Goal: Task Accomplishment & Management: Use online tool/utility

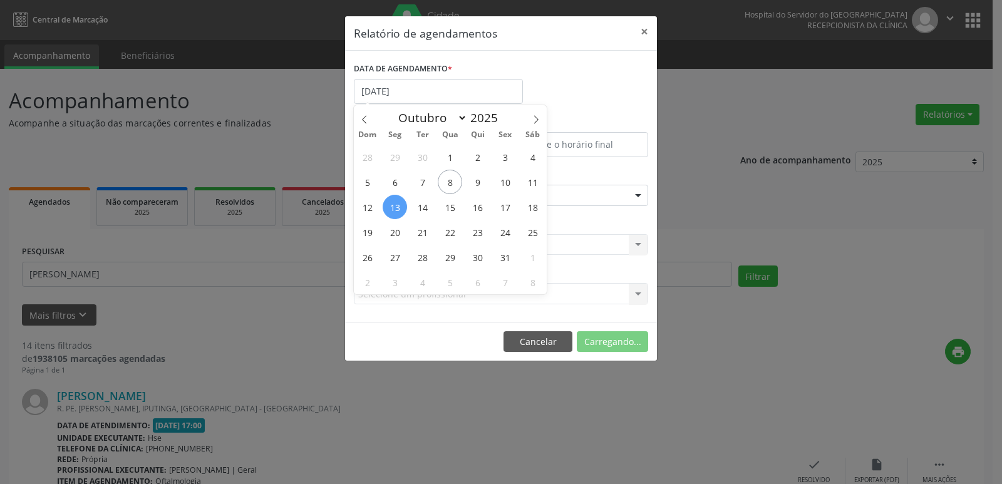
click at [407, 211] on div "28 29 30 1 2 3 4 5 6 7 8 9 10 11 12 13 14 15 16 17 18 19 20 21 22 23 24 25 26 2…" at bounding box center [450, 219] width 193 height 150
click at [401, 207] on span "13" at bounding box center [395, 207] width 24 height 24
click at [646, 29] on button "×" at bounding box center [644, 31] width 25 height 31
click at [391, 219] on span "Todas as especialidades" at bounding box center [413, 218] width 102 height 12
click at [391, 214] on span "Todas as especialidades" at bounding box center [413, 218] width 102 height 12
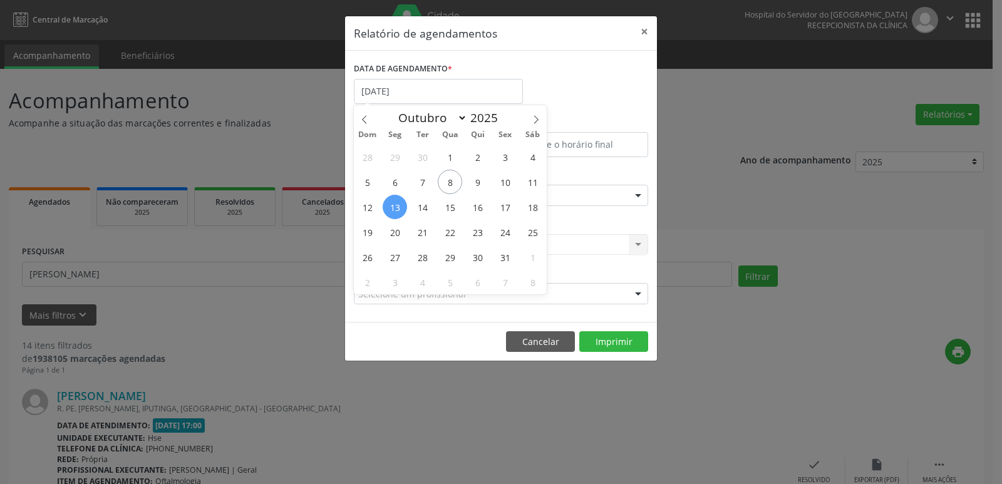
click at [391, 214] on span "Todas as especialidades" at bounding box center [413, 218] width 102 height 12
click at [706, 215] on div "Relatório de agendamentos × DATA DE AGENDAMENTO * [DATE] De ATÉ ESPECIALIDADE S…" at bounding box center [501, 242] width 1002 height 484
click at [706, 214] on div "Relatório de agendamentos × DATA DE AGENDAMENTO * [DATE] De ATÉ ESPECIALIDADE S…" at bounding box center [501, 242] width 1002 height 484
click at [358, 199] on input "text" at bounding box center [358, 201] width 0 height 25
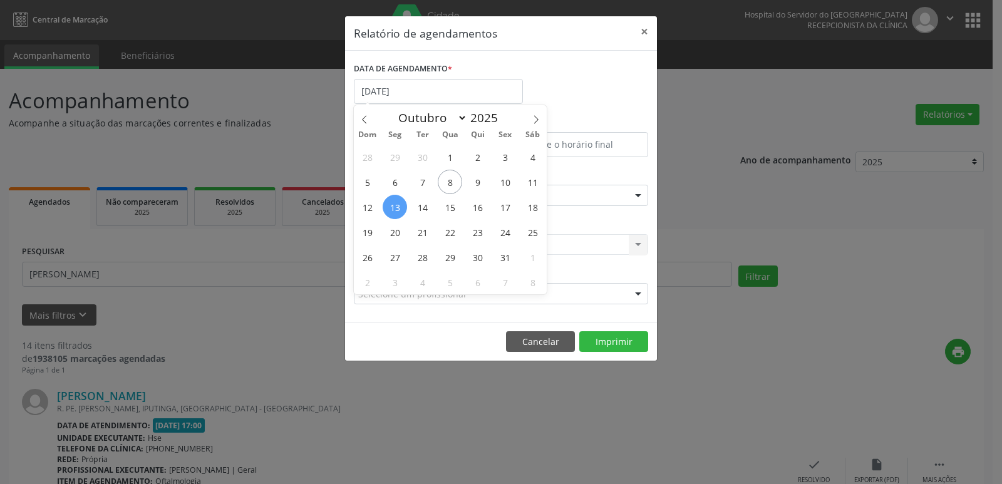
click at [358, 199] on input "text" at bounding box center [358, 201] width 0 height 25
click at [358, 201] on input "text" at bounding box center [358, 201] width 0 height 25
click at [358, 202] on input "text" at bounding box center [358, 201] width 0 height 25
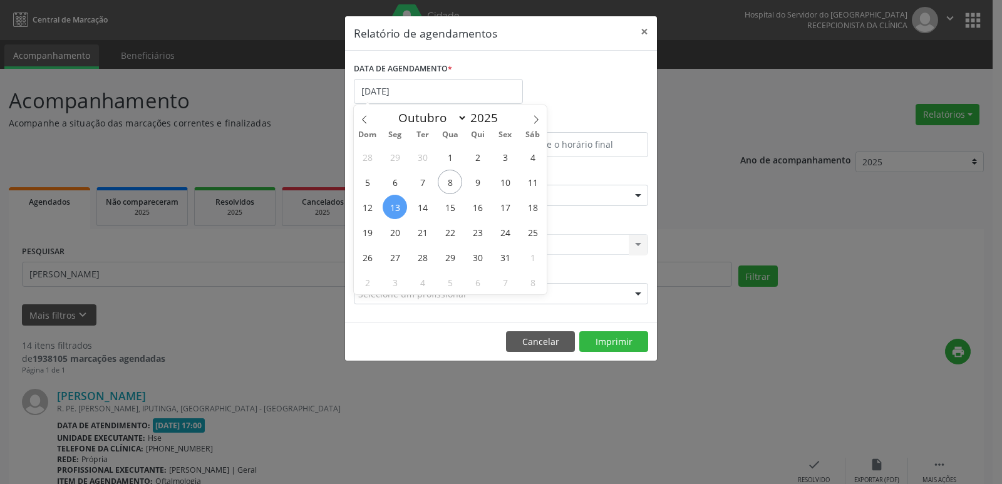
click at [358, 202] on input "text" at bounding box center [358, 201] width 0 height 25
click at [358, 204] on input "text" at bounding box center [358, 201] width 0 height 25
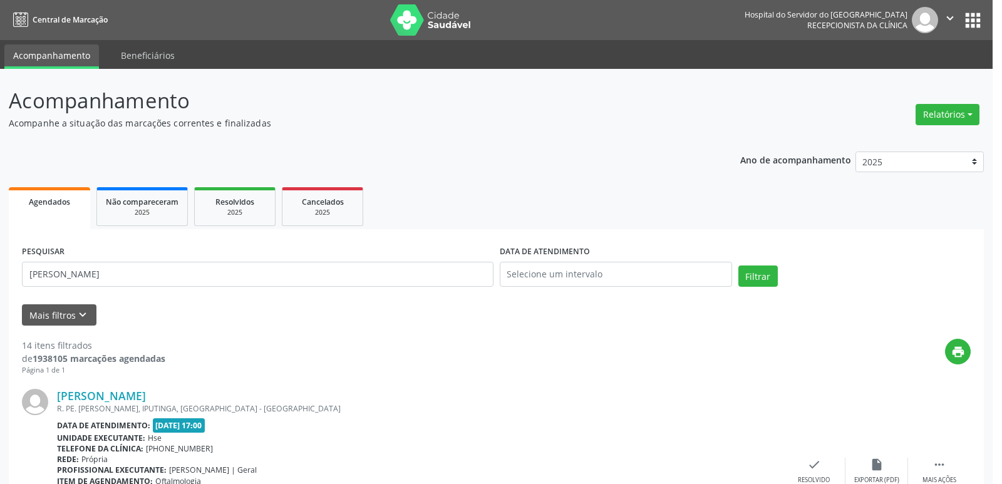
click at [959, 115] on div "Relatório de agendamentos × DATA DE AGENDAMENTO * 13/10/2025 De ATÉ ESPECIALIDA…" at bounding box center [501, 242] width 1002 height 484
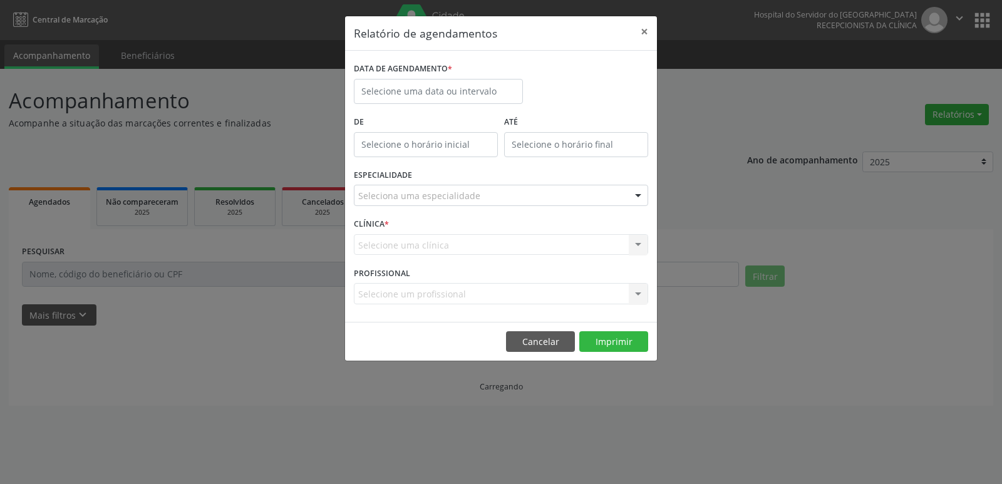
select select "9"
click at [415, 96] on input "text" at bounding box center [438, 91] width 169 height 25
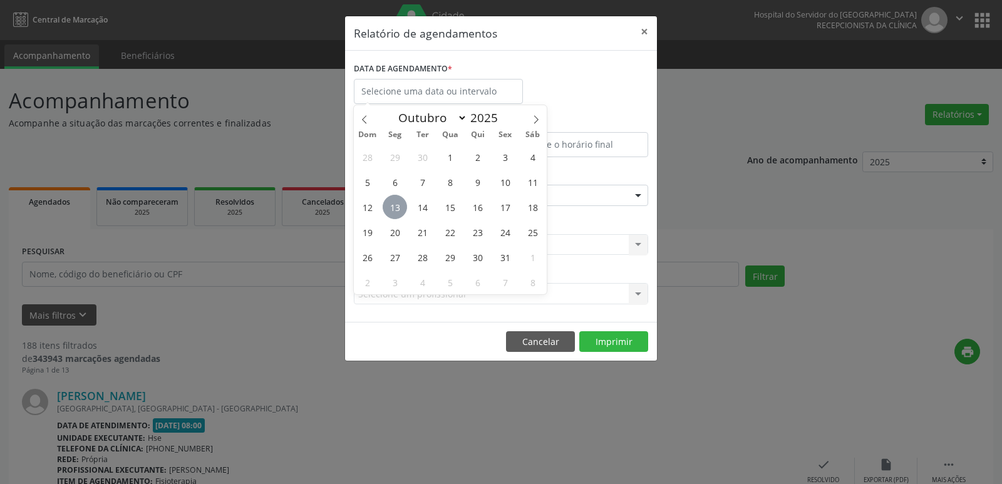
click at [398, 203] on span "13" at bounding box center [395, 207] width 24 height 24
type input "[DATE]"
drag, startPoint x: 398, startPoint y: 204, endPoint x: 507, endPoint y: 207, distance: 109.0
click at [507, 207] on div "28 29 30 1 2 3 4 5 6 7 8 9 10 11 12 13 14 15 16 17 18 19 20 21 22 23 24 25 26 2…" at bounding box center [450, 219] width 193 height 150
click at [507, 207] on span "17" at bounding box center [505, 207] width 24 height 24
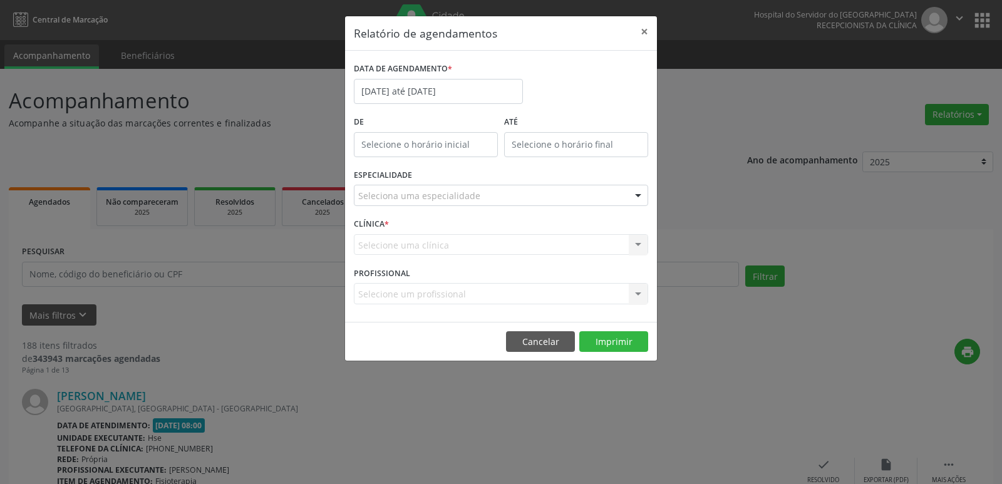
click at [640, 196] on div at bounding box center [638, 195] width 19 height 21
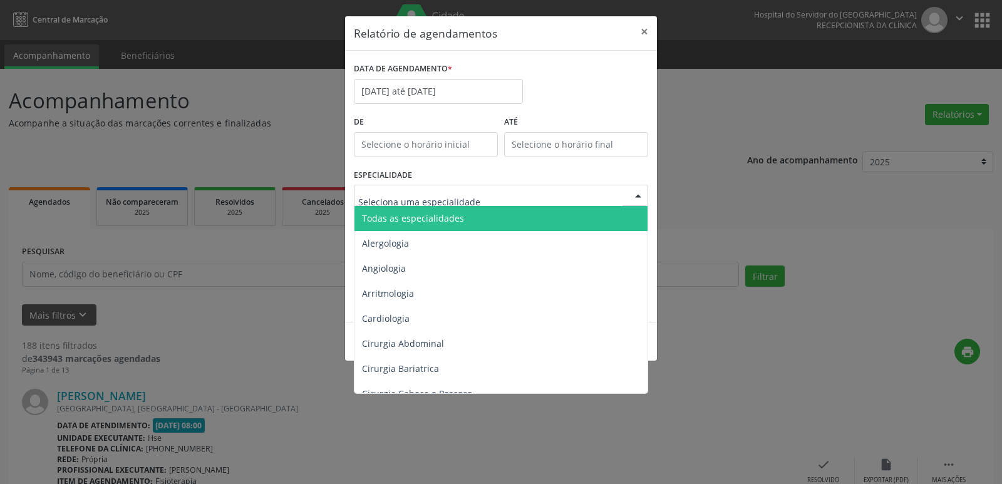
click at [527, 215] on span "Todas as especialidades" at bounding box center [501, 218] width 295 height 25
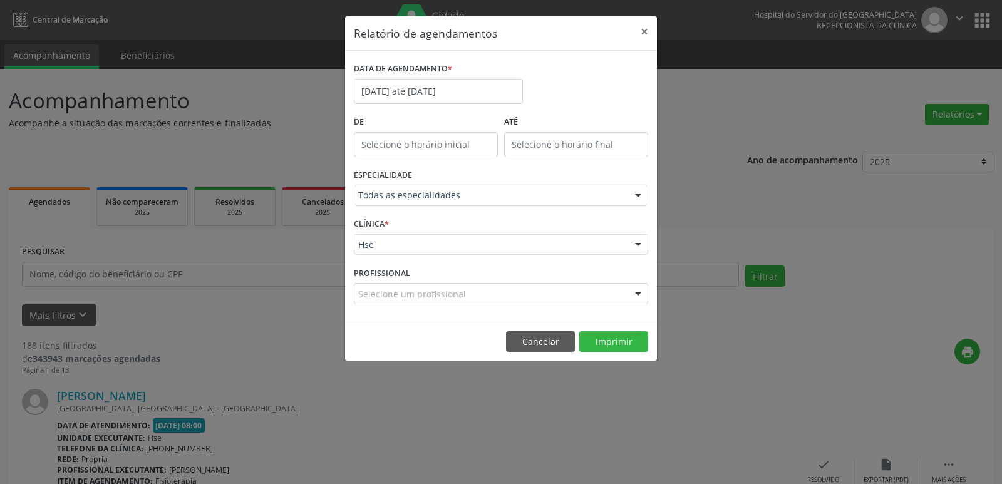
click at [634, 241] on div at bounding box center [638, 245] width 19 height 21
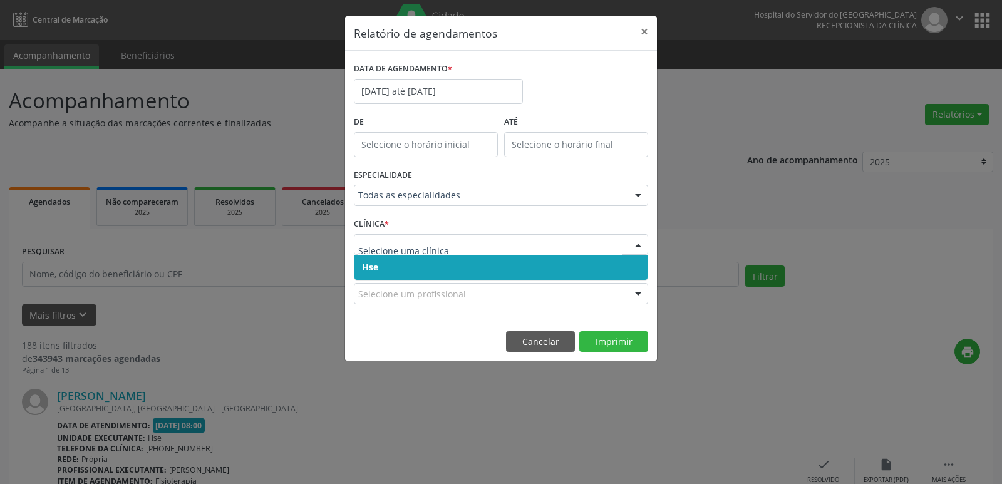
click at [618, 266] on span "Hse" at bounding box center [500, 267] width 293 height 25
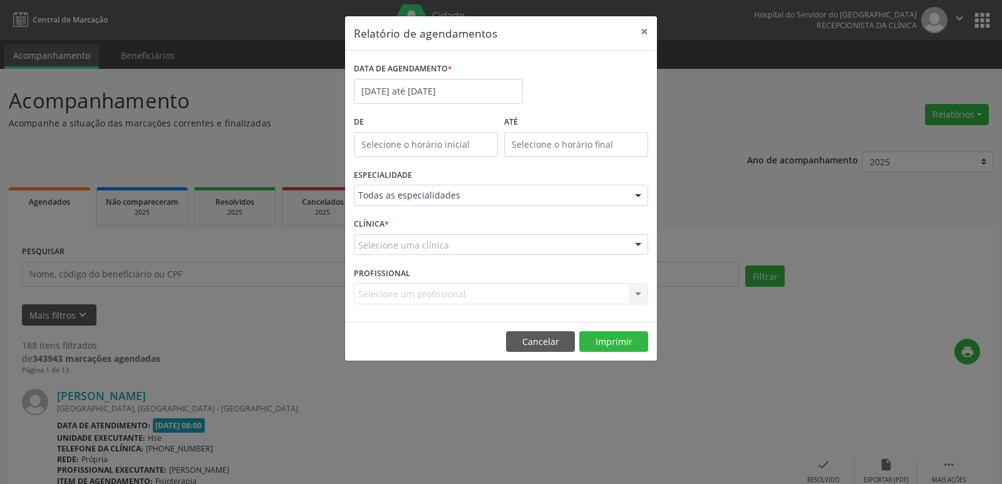
click at [637, 245] on div at bounding box center [638, 245] width 19 height 21
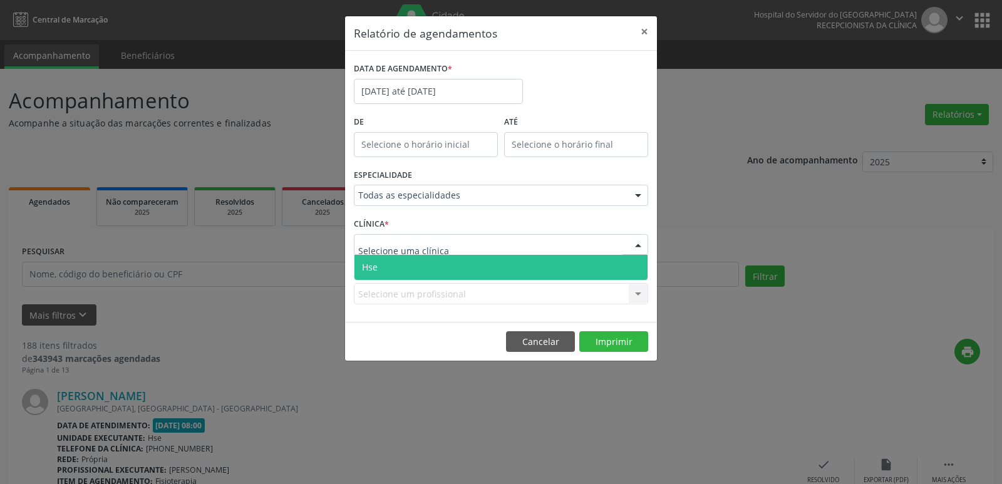
click at [495, 269] on span "Hse" at bounding box center [500, 267] width 293 height 25
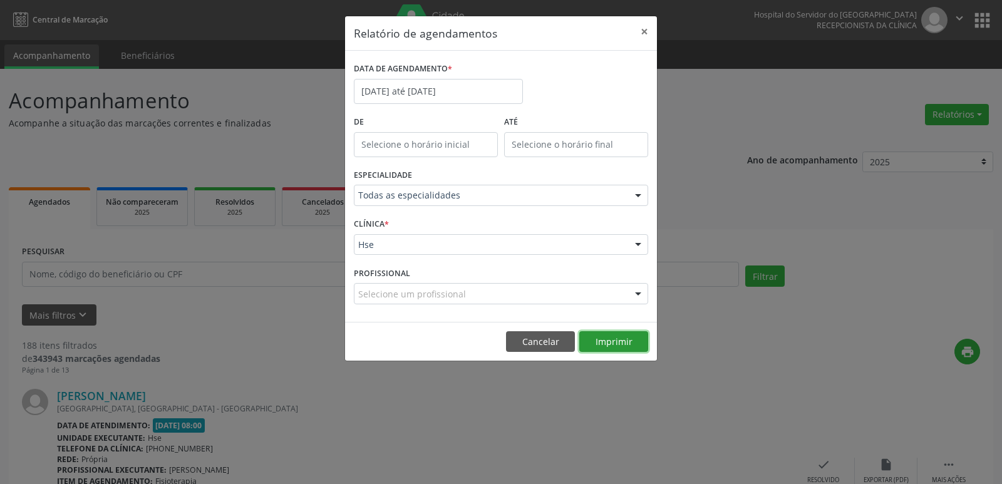
click at [611, 341] on button "Imprimir" at bounding box center [613, 341] width 69 height 21
click at [374, 92] on body "Central de Marcação Hospital do Servidor do [GEOGRAPHIC_DATA] Recepcionista da …" at bounding box center [501, 242] width 1002 height 484
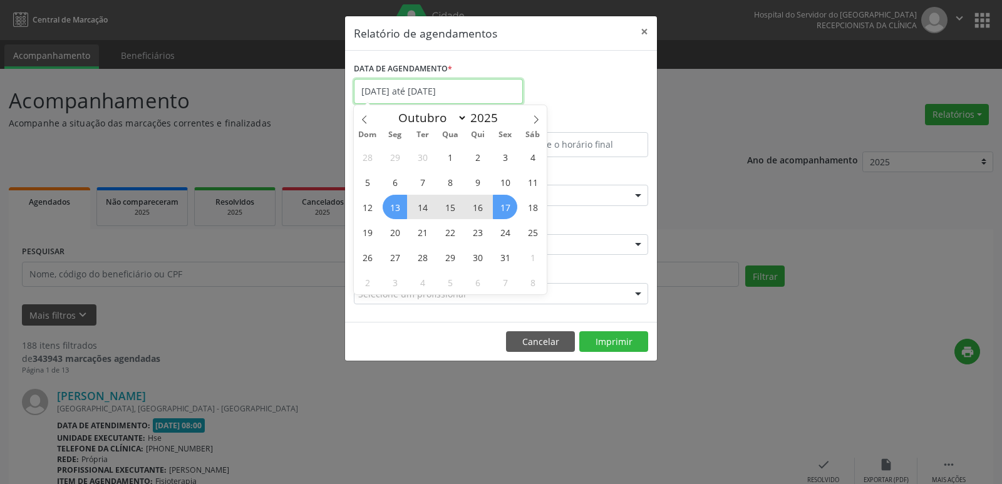
click at [368, 92] on input "[DATE] até [DATE]" at bounding box center [438, 91] width 169 height 25
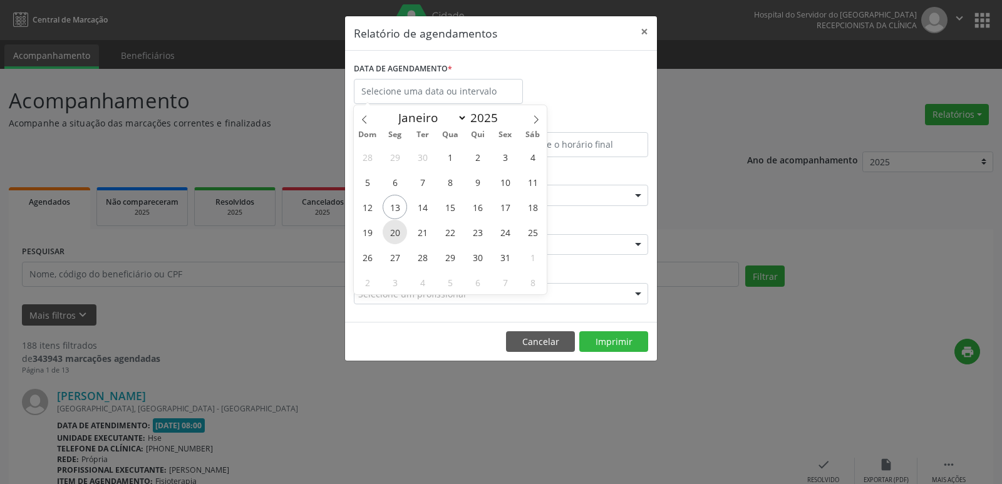
click at [399, 230] on span "20" at bounding box center [395, 232] width 24 height 24
type input "[DATE]"
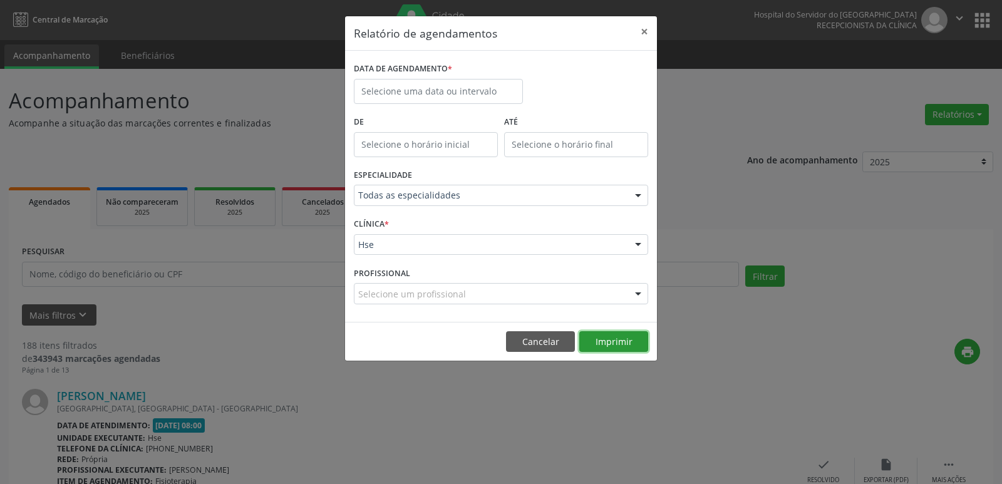
click at [614, 338] on button "Imprimir" at bounding box center [613, 341] width 69 height 21
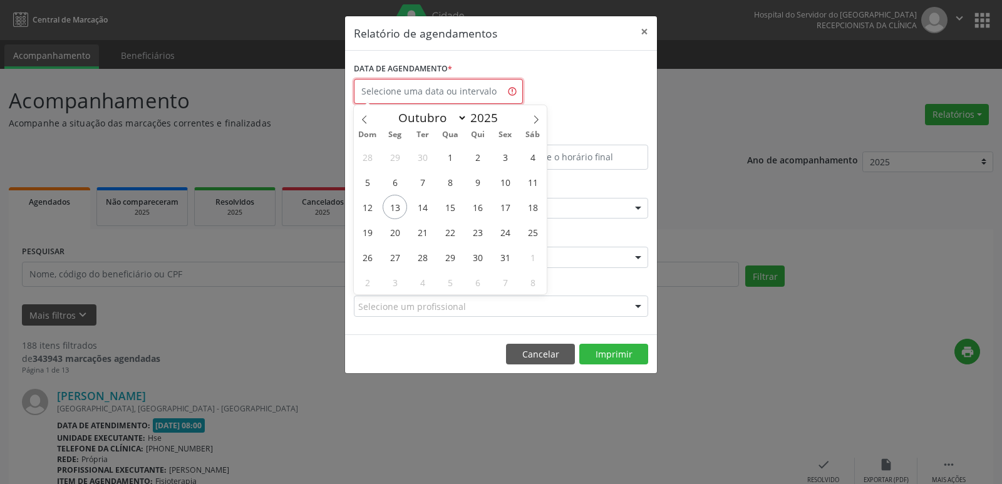
click at [431, 95] on input "text" at bounding box center [438, 91] width 169 height 25
click at [396, 234] on span "20" at bounding box center [395, 232] width 24 height 24
type input "[DATE]"
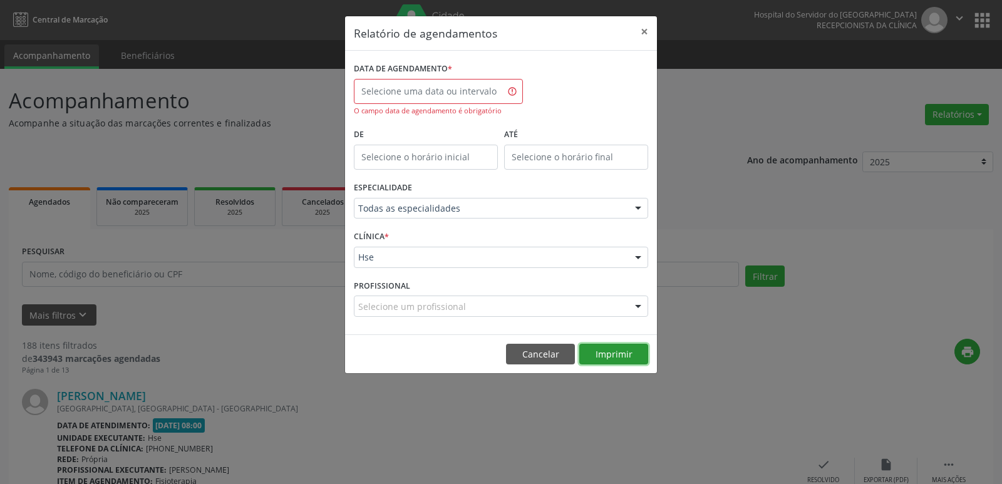
click at [609, 352] on button "Imprimir" at bounding box center [613, 354] width 69 height 21
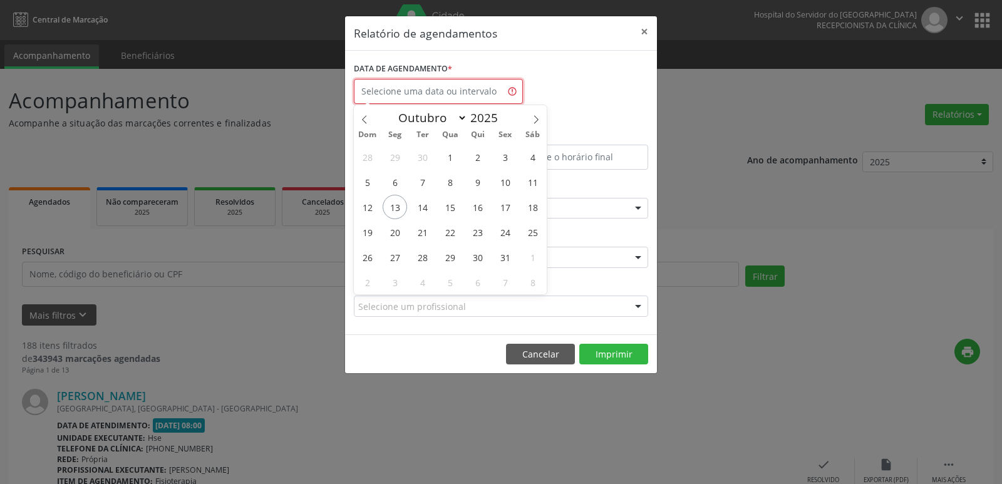
click at [410, 92] on input "text" at bounding box center [438, 91] width 169 height 25
click at [394, 225] on span "20" at bounding box center [395, 232] width 24 height 24
type input "[DATE]"
click at [394, 225] on span "20" at bounding box center [395, 232] width 24 height 24
click at [394, 225] on div "ESPECIALIDADE Todas as especialidades Todas as especialidades Alergologia Angio…" at bounding box center [501, 202] width 301 height 49
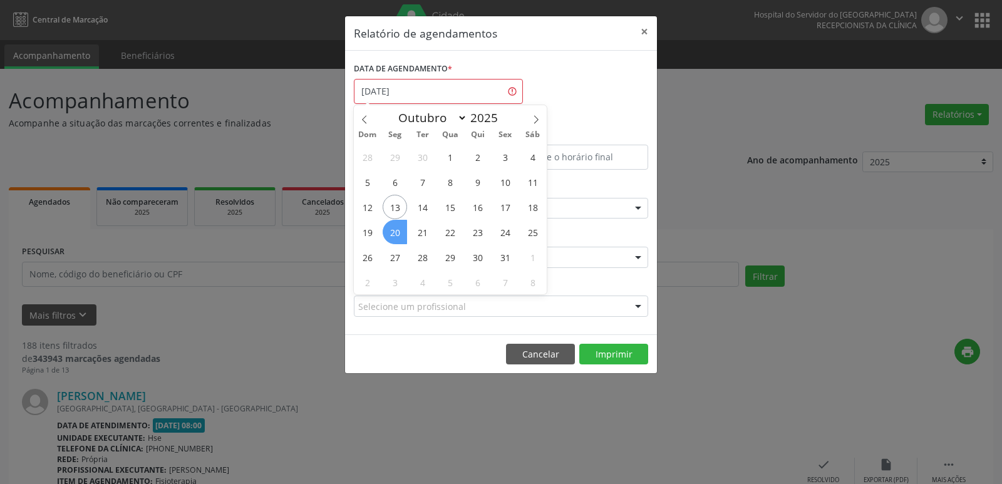
select select "9"
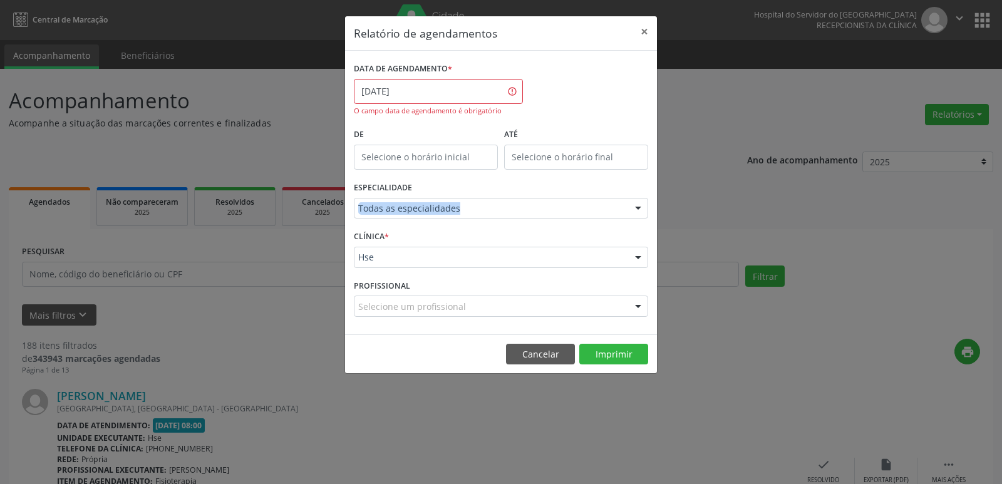
click at [394, 225] on div "ESPECIALIDADE Todas as especialidades Todas as especialidades Alergologia Angio…" at bounding box center [501, 202] width 301 height 49
click at [371, 88] on input "[DATE]" at bounding box center [438, 91] width 169 height 25
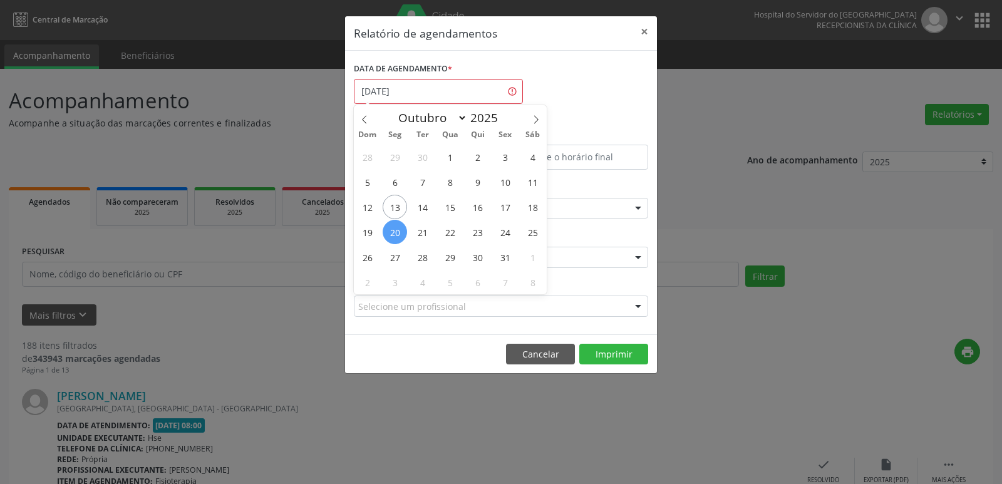
click at [394, 232] on span "20" at bounding box center [395, 232] width 24 height 24
type input "[DATE]"
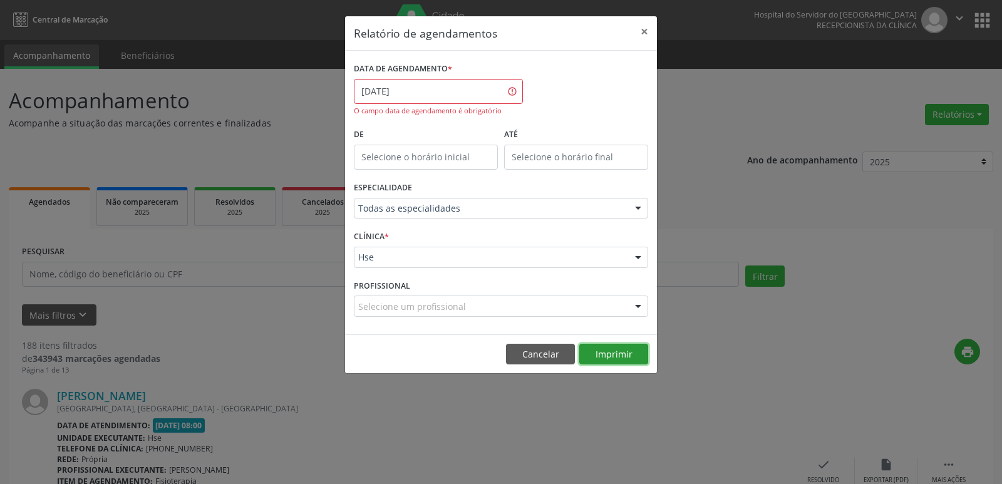
click at [607, 356] on button "Imprimir" at bounding box center [613, 354] width 69 height 21
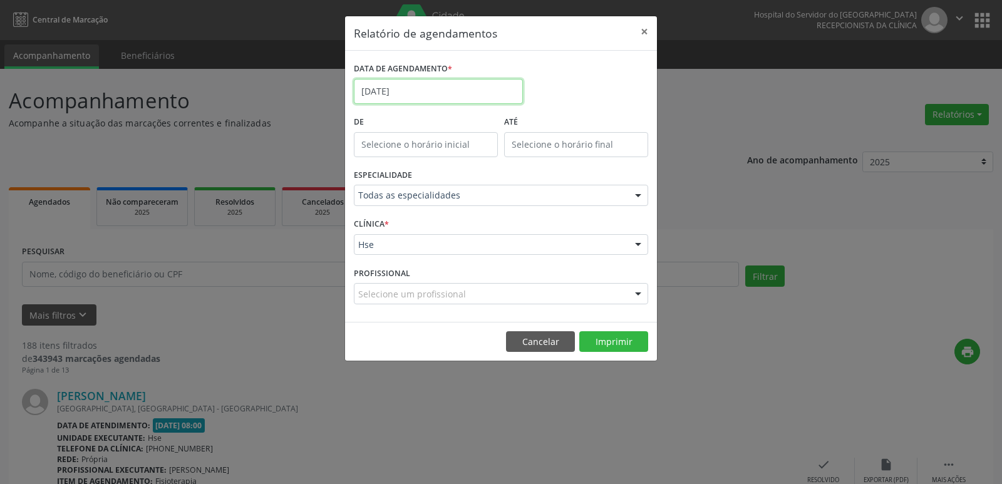
click at [404, 95] on input "[DATE]" at bounding box center [438, 91] width 169 height 25
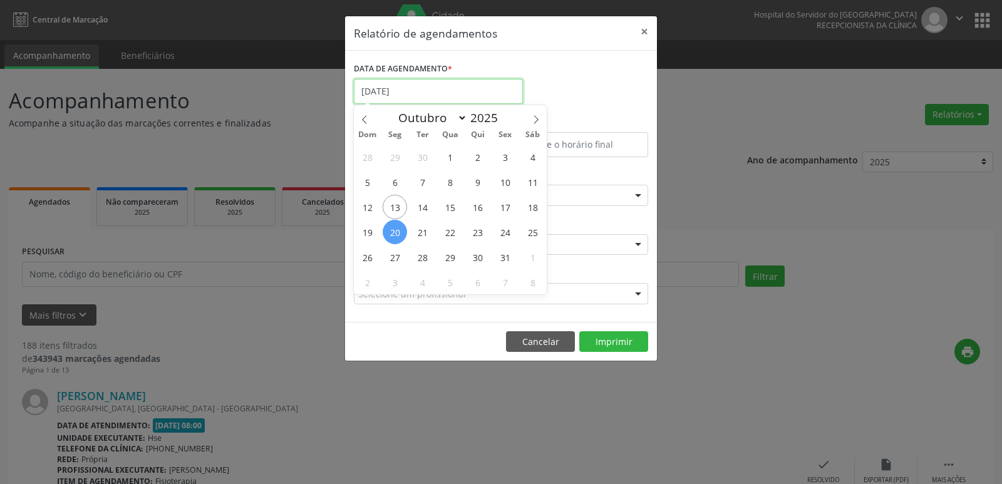
click at [404, 95] on input "[DATE]" at bounding box center [438, 91] width 169 height 25
click at [396, 228] on span "20" at bounding box center [395, 232] width 24 height 24
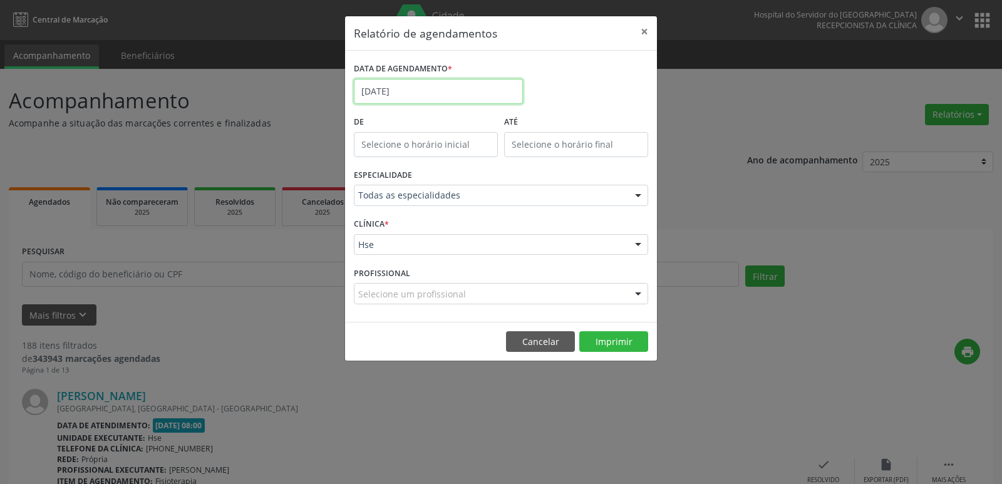
click at [365, 95] on input "[DATE]" at bounding box center [438, 91] width 169 height 25
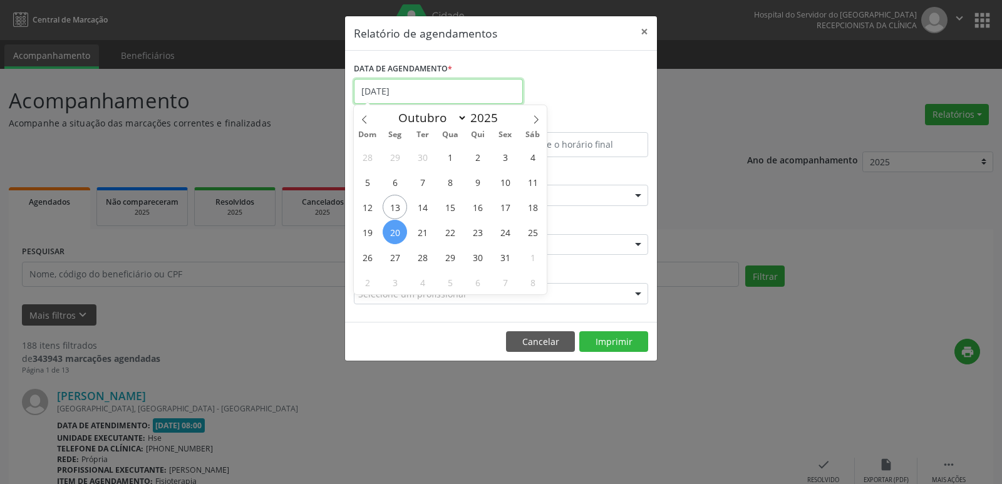
click at [365, 94] on input "[DATE]" at bounding box center [438, 91] width 169 height 25
click at [366, 93] on input "[DATE]" at bounding box center [438, 91] width 169 height 25
click at [398, 230] on span "20" at bounding box center [395, 232] width 24 height 24
type input "[DATE]"
drag, startPoint x: 398, startPoint y: 230, endPoint x: 520, endPoint y: 237, distance: 123.0
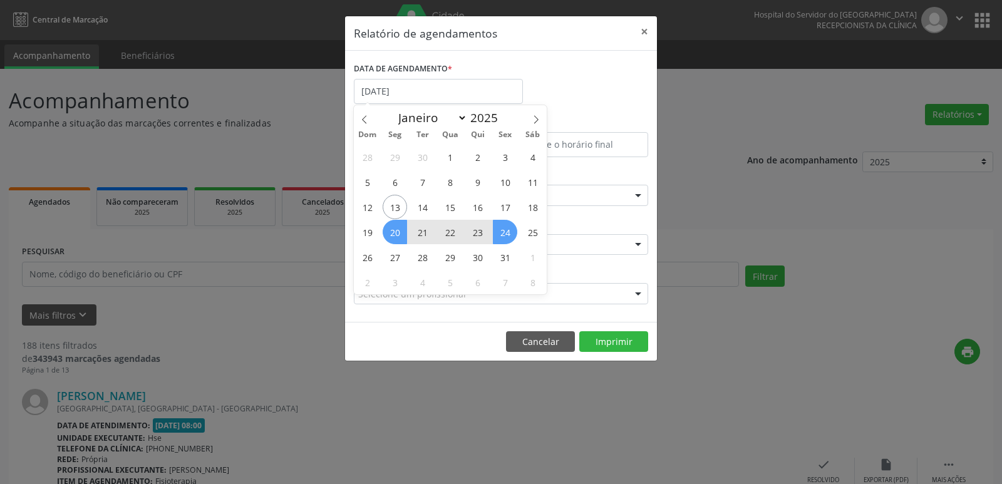
click at [520, 237] on div "28 29 30 1 2 3 4 5 6 7 8 9 10 11 12 13 14 15 16 17 18 19 20 21 22 23 24 25 26 2…" at bounding box center [450, 219] width 193 height 150
click at [506, 234] on span "24" at bounding box center [505, 232] width 24 height 24
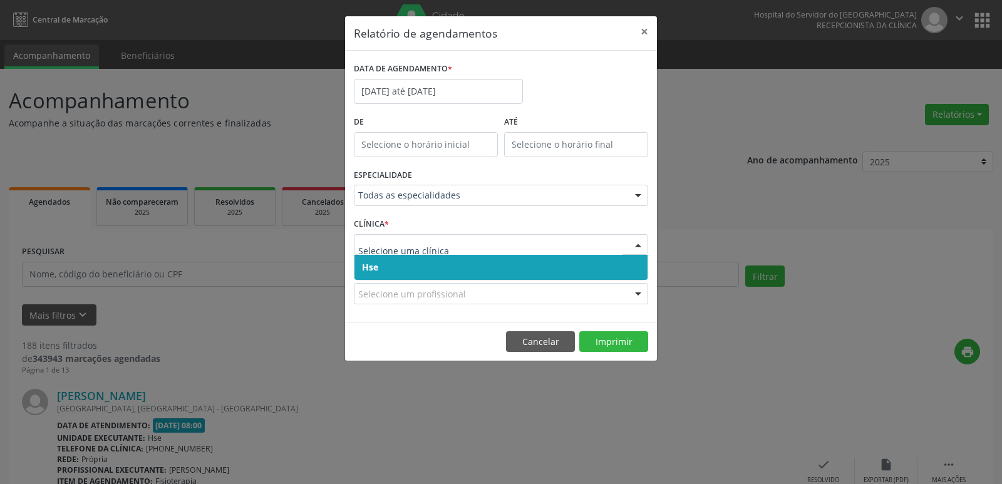
click at [506, 234] on div at bounding box center [501, 244] width 294 height 21
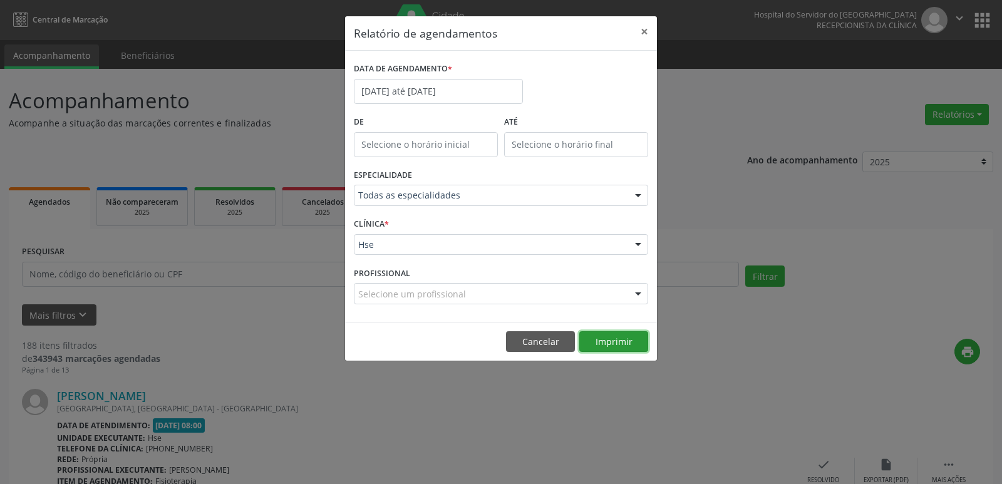
click at [611, 341] on button "Imprimir" at bounding box center [613, 341] width 69 height 21
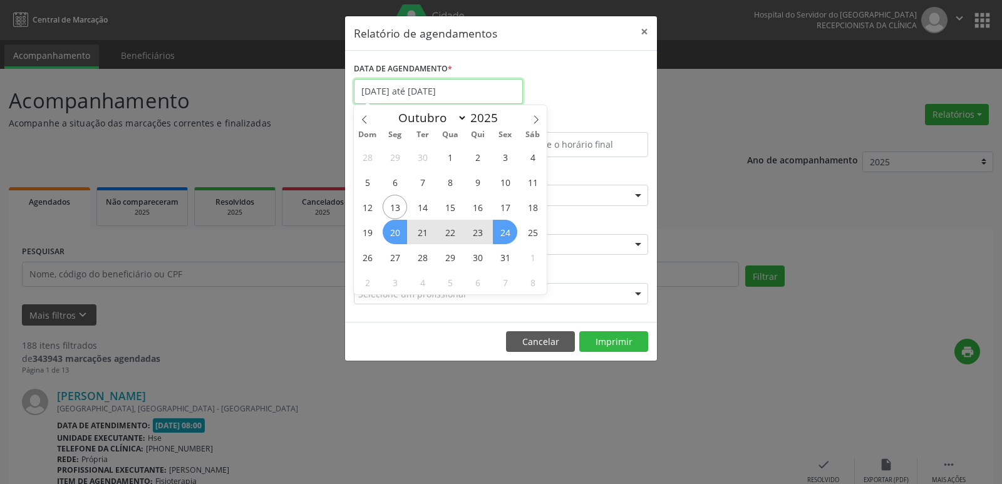
click at [467, 93] on input "[DATE] até [DATE]" at bounding box center [438, 91] width 169 height 25
click at [391, 260] on span "27" at bounding box center [395, 257] width 24 height 24
type input "[DATE]"
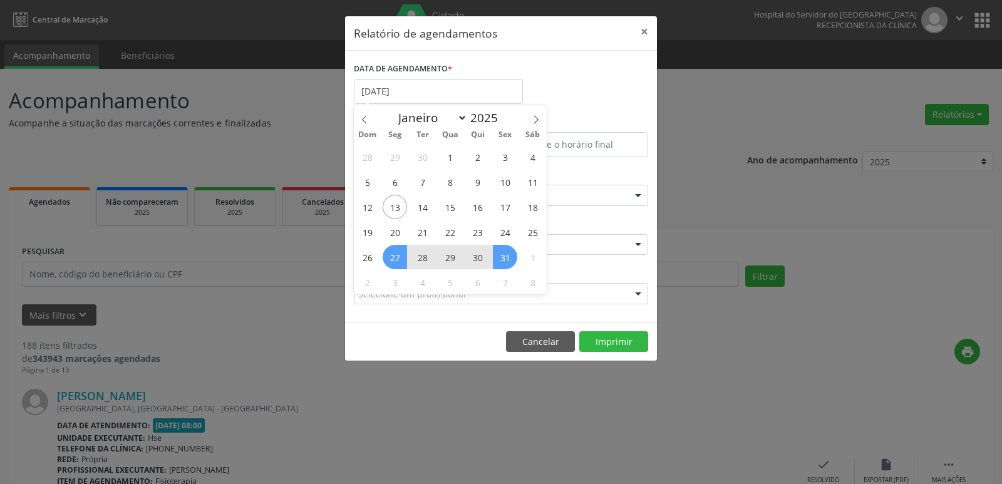
drag, startPoint x: 391, startPoint y: 260, endPoint x: 495, endPoint y: 259, distance: 104.6
click at [495, 259] on div "28 29 30 1 2 3 4 5 6 7 8 9 10 11 12 13 14 15 16 17 18 19 20 21 22 23 24 25 26 2…" at bounding box center [450, 219] width 193 height 150
click at [495, 259] on span "31" at bounding box center [505, 257] width 24 height 24
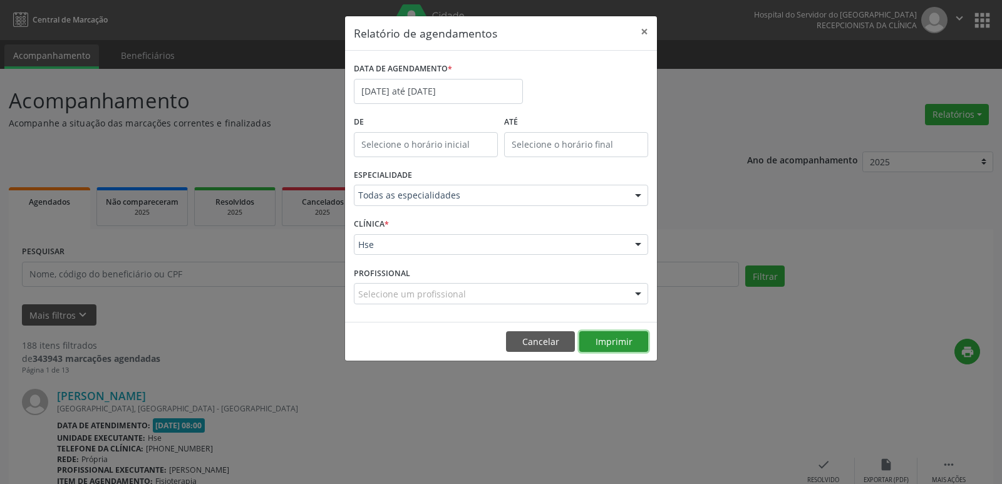
click at [599, 338] on button "Imprimir" at bounding box center [613, 341] width 69 height 21
click at [424, 86] on input "[DATE] até [DATE]" at bounding box center [438, 91] width 169 height 25
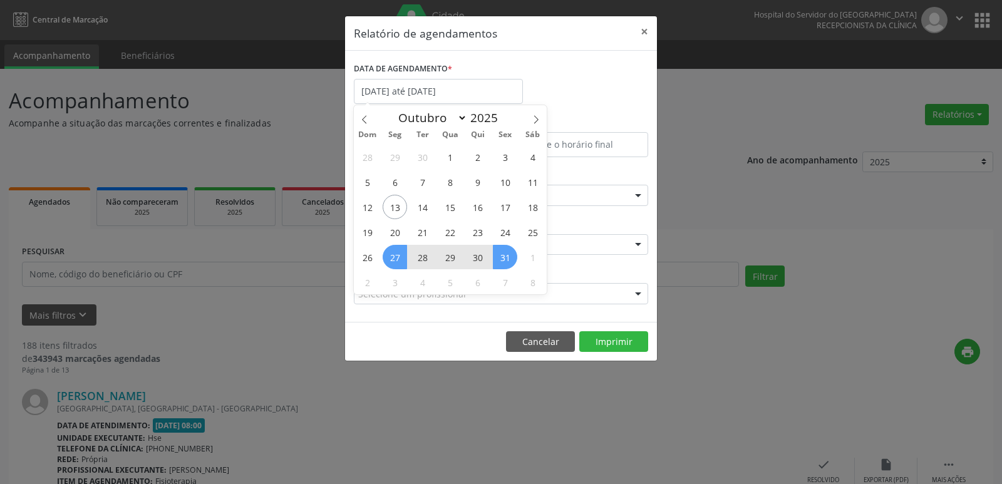
click at [398, 251] on span "27" at bounding box center [395, 257] width 24 height 24
type input "[DATE]"
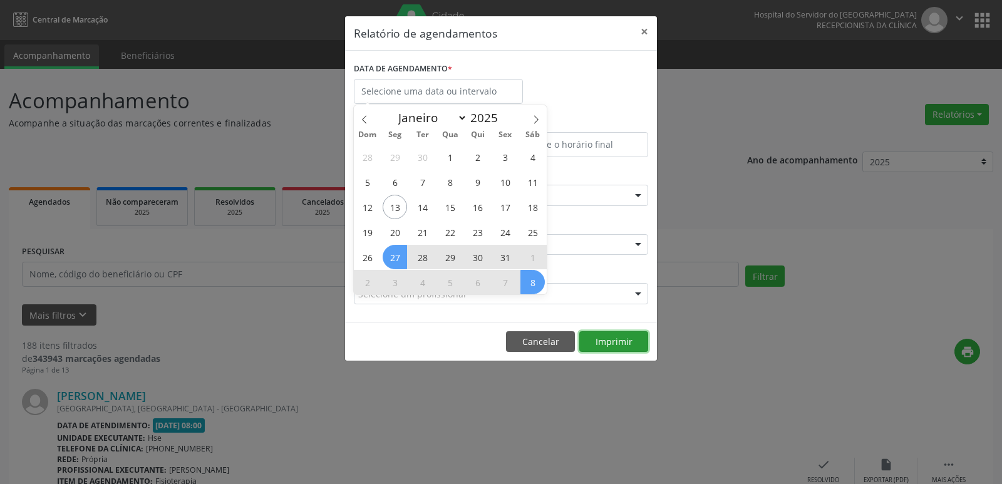
click at [615, 344] on button "Imprimir" at bounding box center [613, 341] width 69 height 21
select select "9"
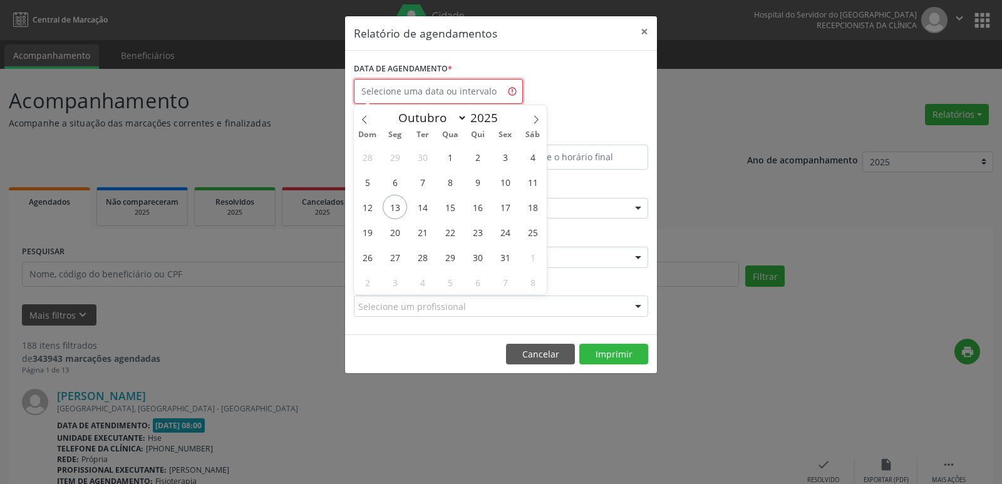
drag, startPoint x: 422, startPoint y: 88, endPoint x: 420, endPoint y: 104, distance: 16.5
click at [422, 89] on input "text" at bounding box center [438, 91] width 169 height 25
click at [398, 254] on span "27" at bounding box center [395, 257] width 24 height 24
type input "[DATE]"
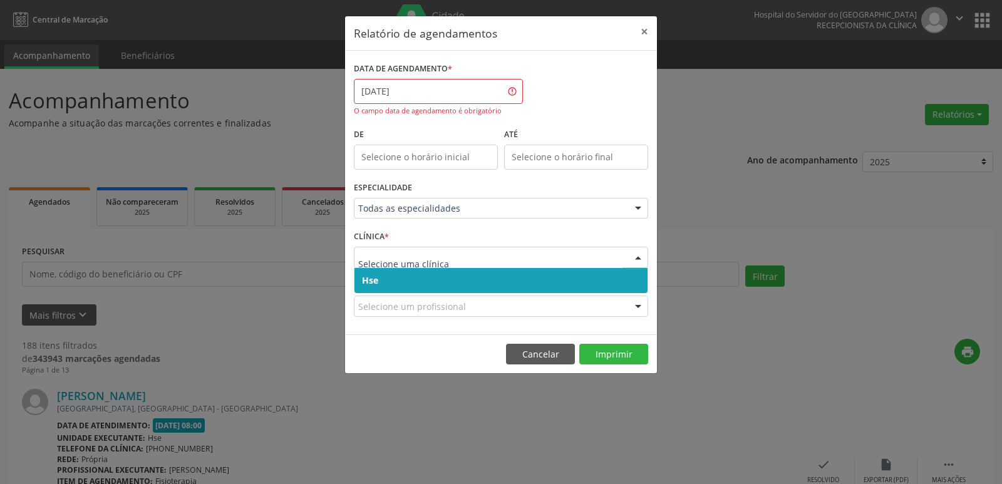
click at [398, 254] on input "text" at bounding box center [490, 263] width 264 height 25
click at [416, 109] on div "O campo data de agendamento é obrigatório" at bounding box center [438, 111] width 169 height 11
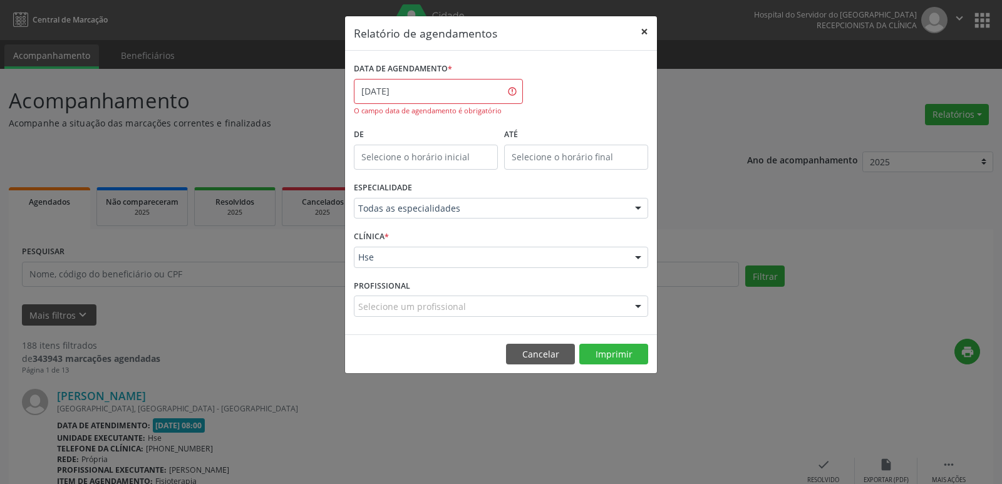
click at [643, 29] on button "×" at bounding box center [644, 31] width 25 height 31
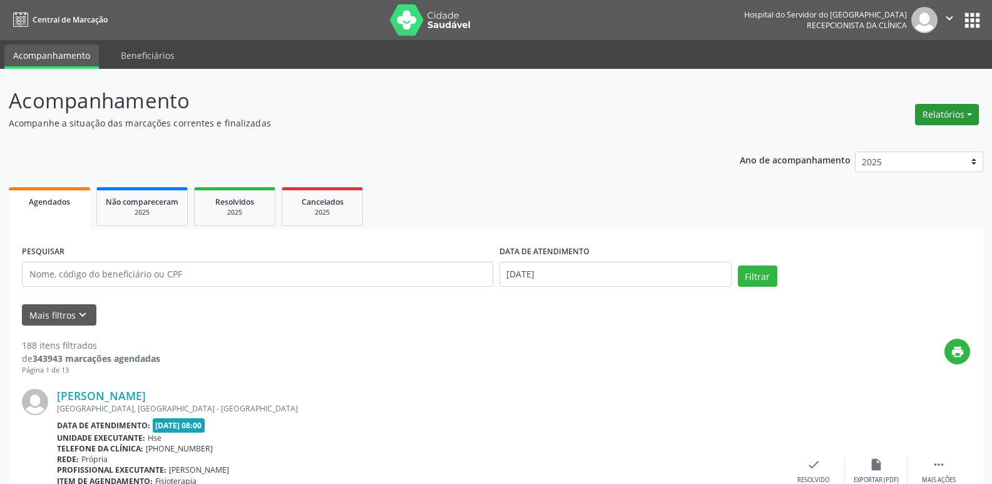
click at [957, 121] on button "Relatórios" at bounding box center [947, 114] width 64 height 21
click at [923, 140] on link "Agendamentos" at bounding box center [912, 142] width 135 height 18
select select "9"
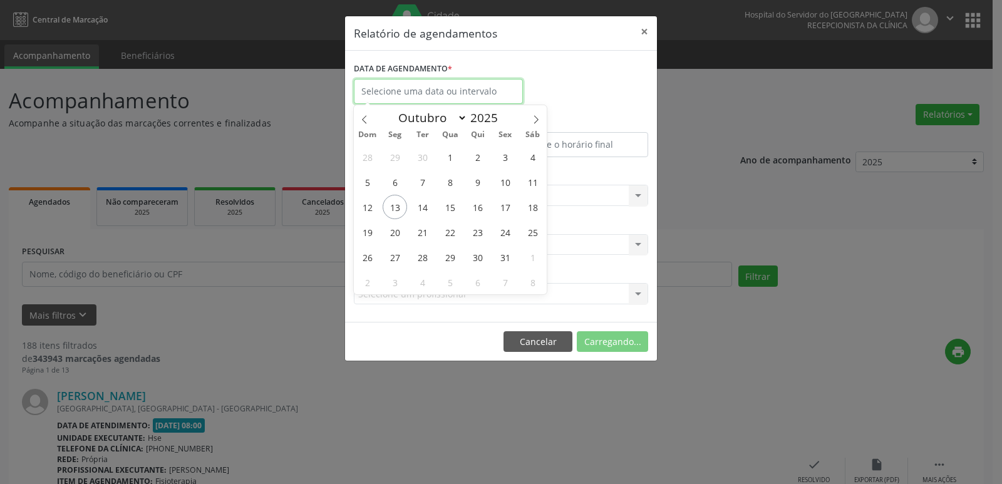
click at [401, 91] on input "text" at bounding box center [438, 91] width 169 height 25
click at [393, 261] on span "27" at bounding box center [395, 257] width 24 height 24
type input "[DATE]"
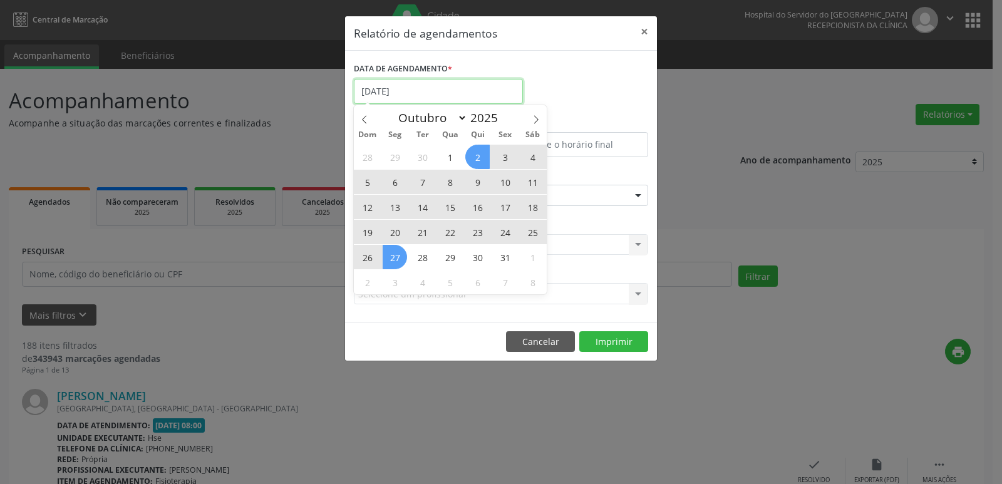
click at [399, 95] on input "[DATE]" at bounding box center [438, 91] width 169 height 25
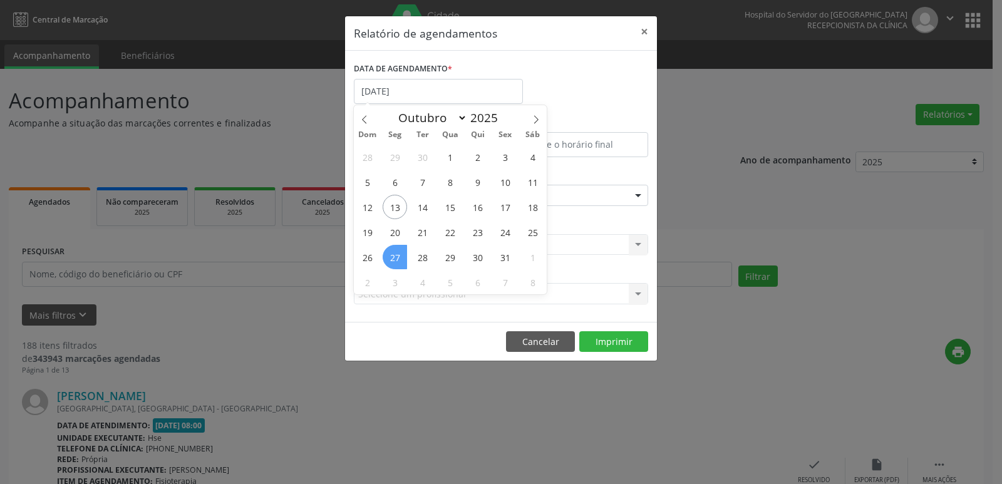
click at [397, 256] on span "27" at bounding box center [395, 257] width 24 height 24
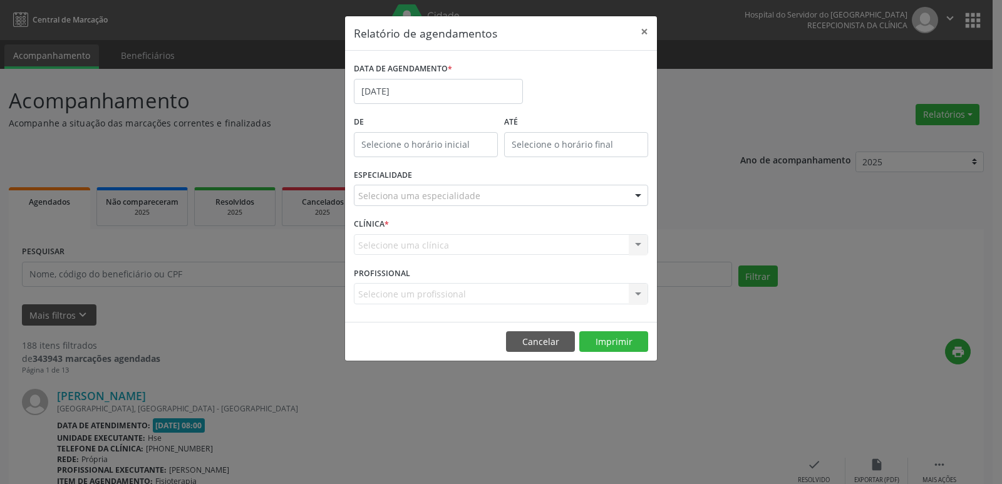
click at [397, 256] on div "CLÍNICA * Selecione uma clínica Hse Nenhum resultado encontrado para: " " Não h…" at bounding box center [501, 239] width 301 height 49
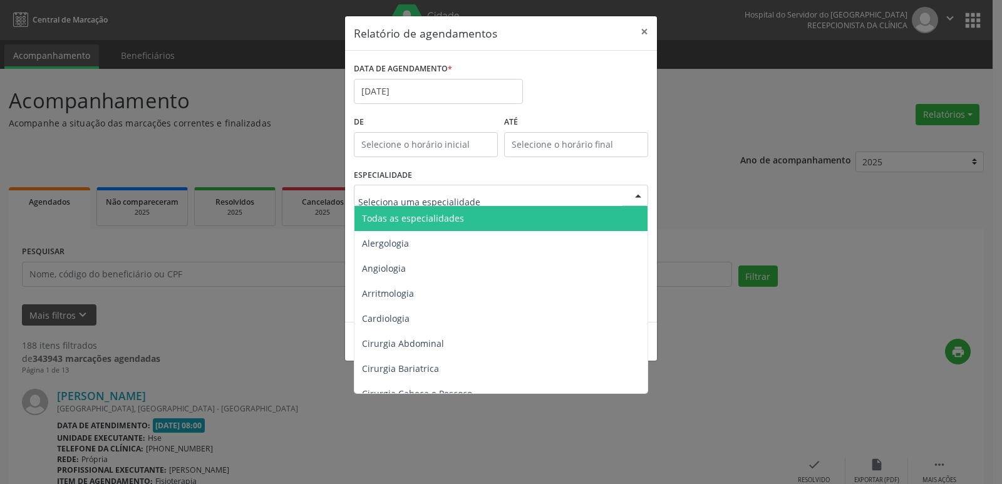
click at [636, 194] on div at bounding box center [638, 195] width 19 height 21
click at [487, 220] on span "Todas as especialidades" at bounding box center [501, 218] width 295 height 25
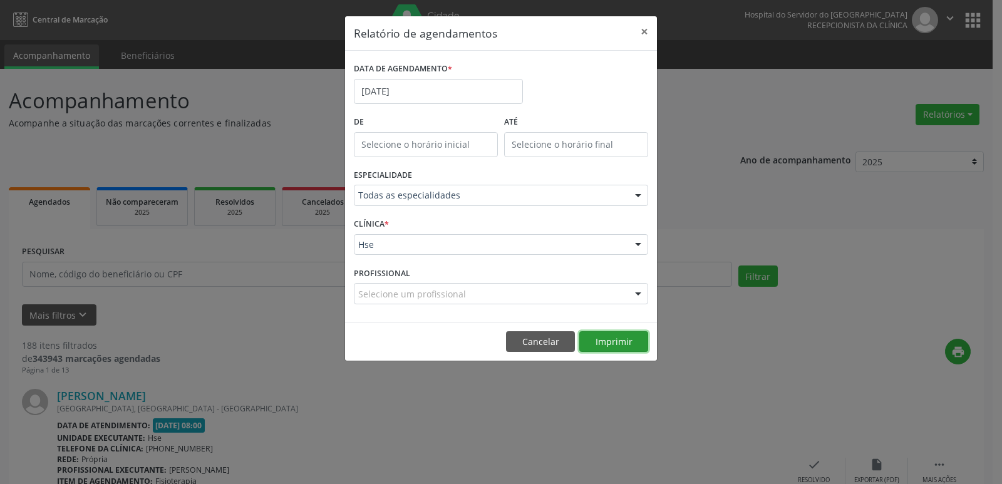
click at [612, 341] on button "Imprimir" at bounding box center [613, 341] width 69 height 21
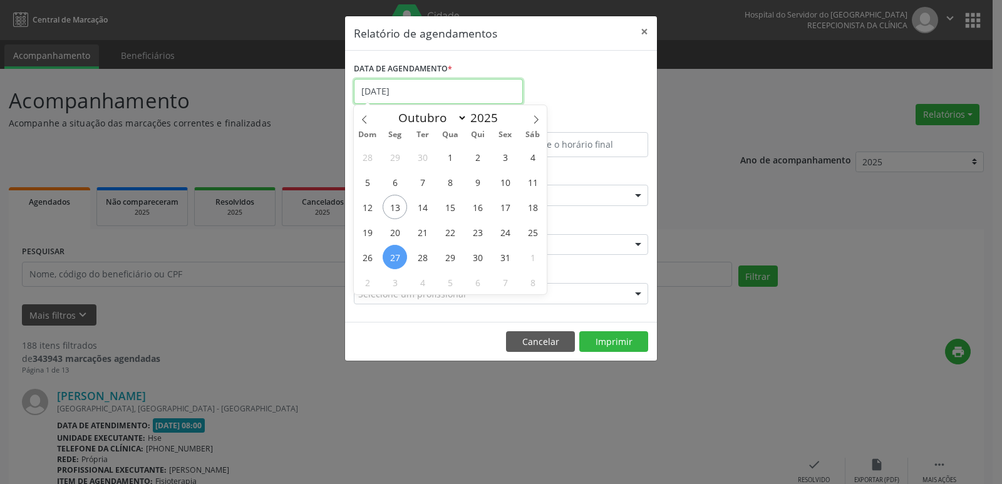
click at [376, 93] on input "[DATE]" at bounding box center [438, 91] width 169 height 25
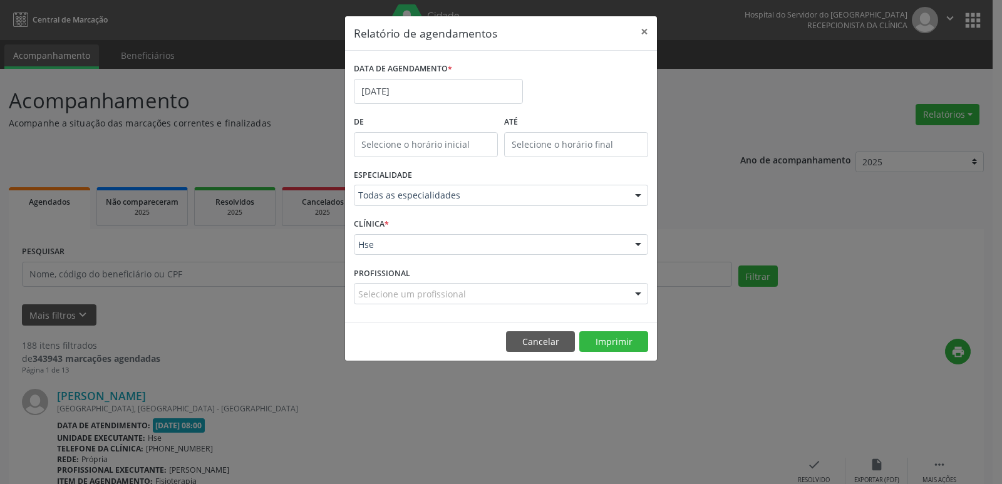
click at [638, 193] on div at bounding box center [638, 195] width 19 height 21
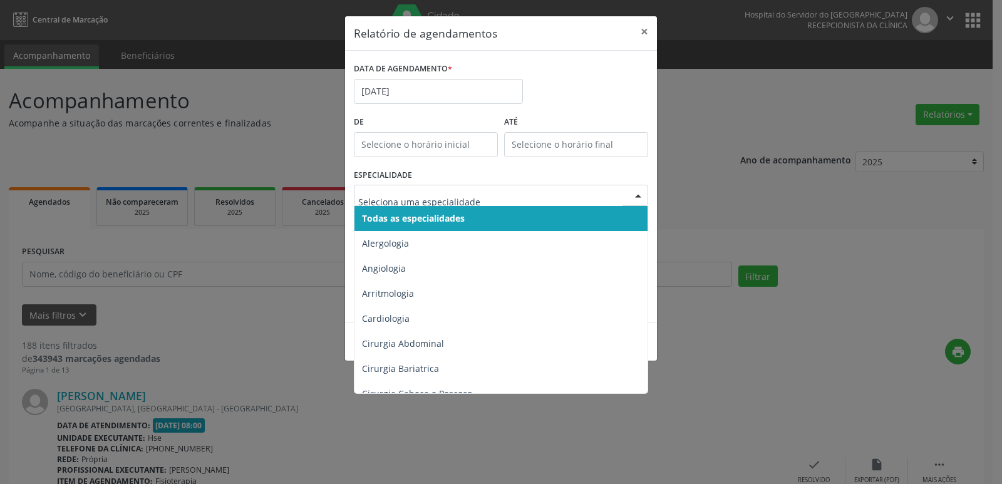
click at [440, 216] on span "Todas as especialidades" at bounding box center [413, 218] width 103 height 12
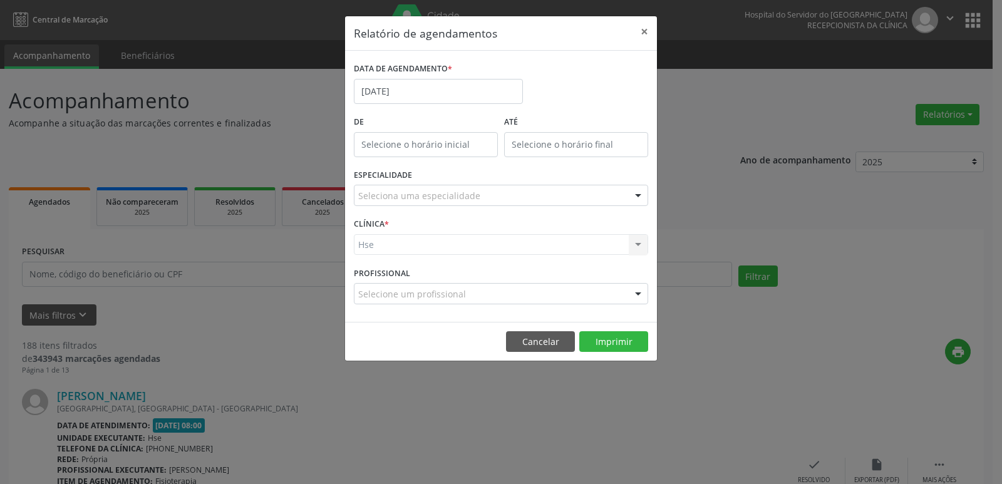
click at [636, 242] on div "Hse Hse Nenhum resultado encontrado para: " " Não há nenhuma opção para ser exi…" at bounding box center [501, 244] width 294 height 21
click at [637, 243] on div "Hse Hse Nenhum resultado encontrado para: " " Não há nenhuma opção para ser exi…" at bounding box center [501, 244] width 294 height 21
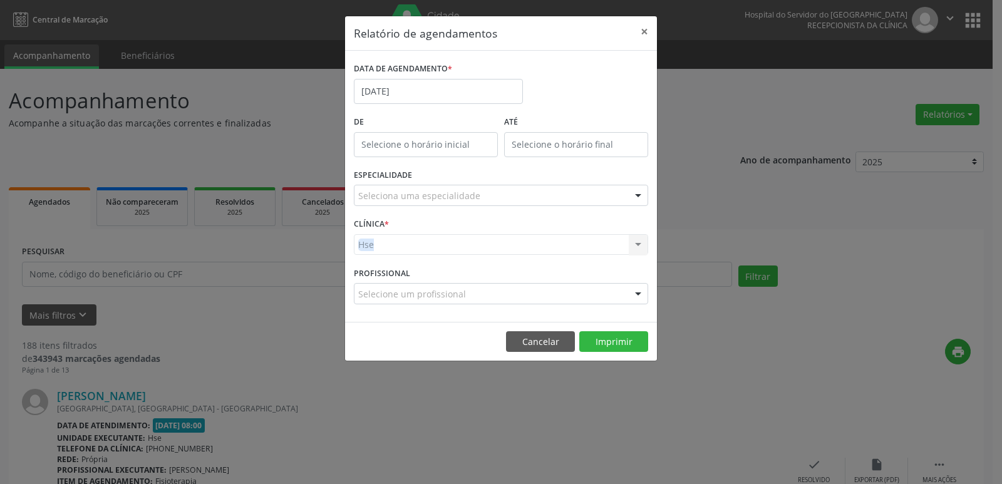
click at [634, 243] on div "Hse Hse Nenhum resultado encontrado para: " " Não há nenhuma opção para ser exi…" at bounding box center [501, 244] width 294 height 21
click at [635, 242] on div "Hse Hse Nenhum resultado encontrado para: " " Não há nenhuma opção para ser exi…" at bounding box center [501, 244] width 294 height 21
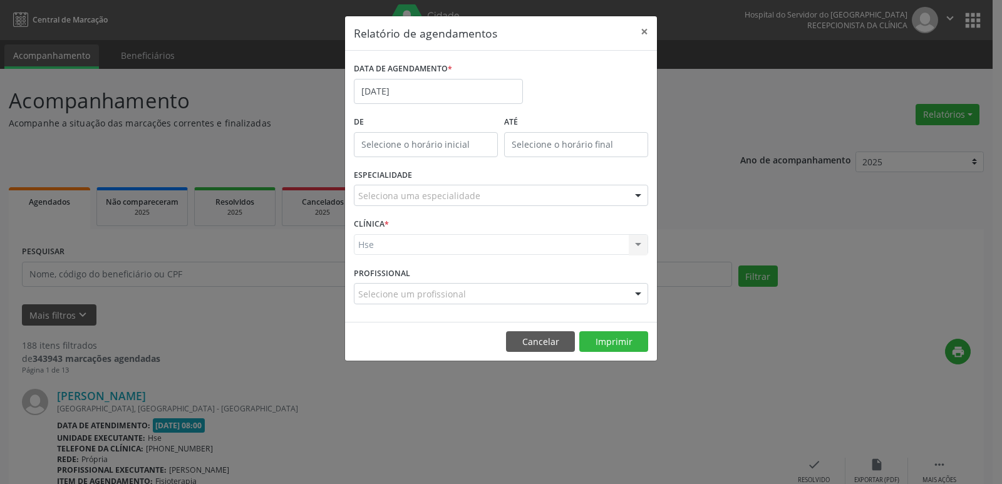
click at [636, 242] on div "Hse Hse Nenhum resultado encontrado para: " " Não há nenhuma opção para ser exi…" at bounding box center [501, 244] width 294 height 21
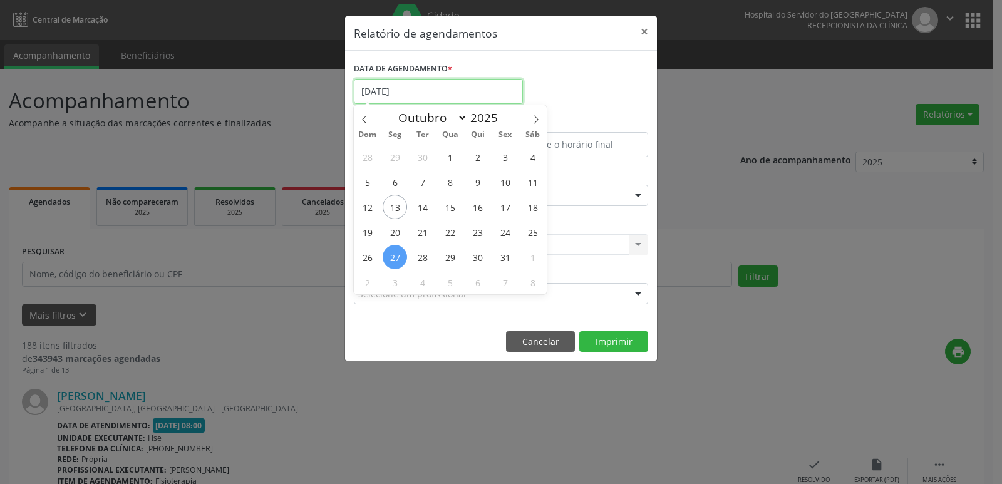
click at [394, 91] on input "[DATE]" at bounding box center [438, 91] width 169 height 25
click at [396, 255] on span "27" at bounding box center [395, 257] width 24 height 24
type input "[DATE]"
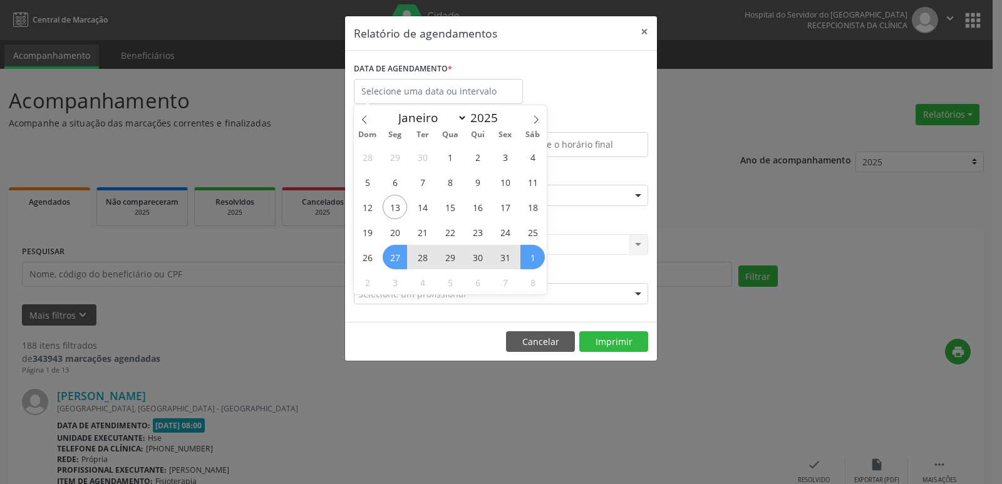
select select "9"
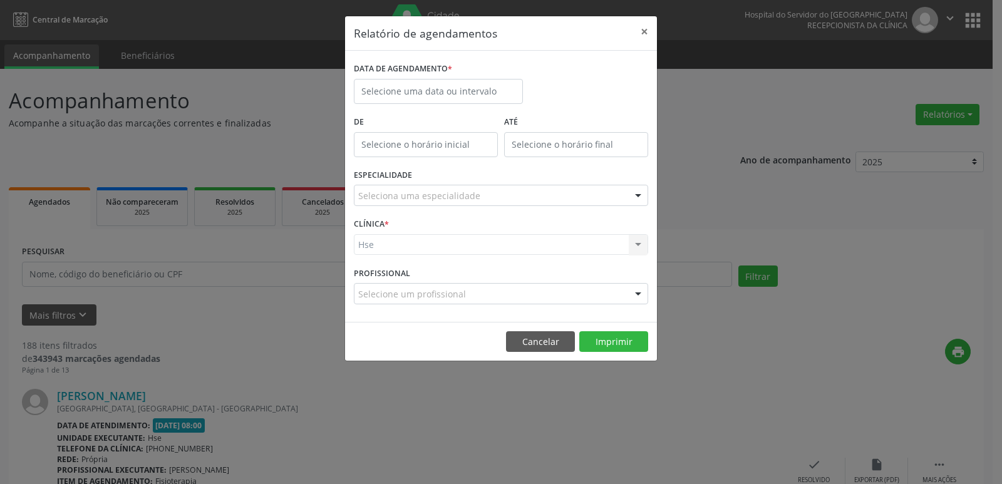
click at [638, 245] on div "Hse Hse Nenhum resultado encontrado para: " " Não há nenhuma opção para ser exi…" at bounding box center [501, 244] width 294 height 21
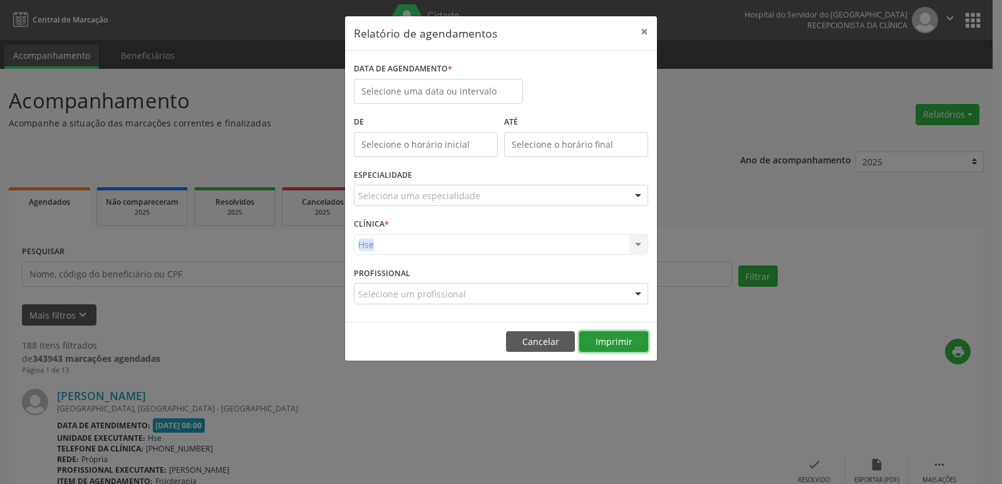
click at [612, 344] on button "Imprimir" at bounding box center [613, 341] width 69 height 21
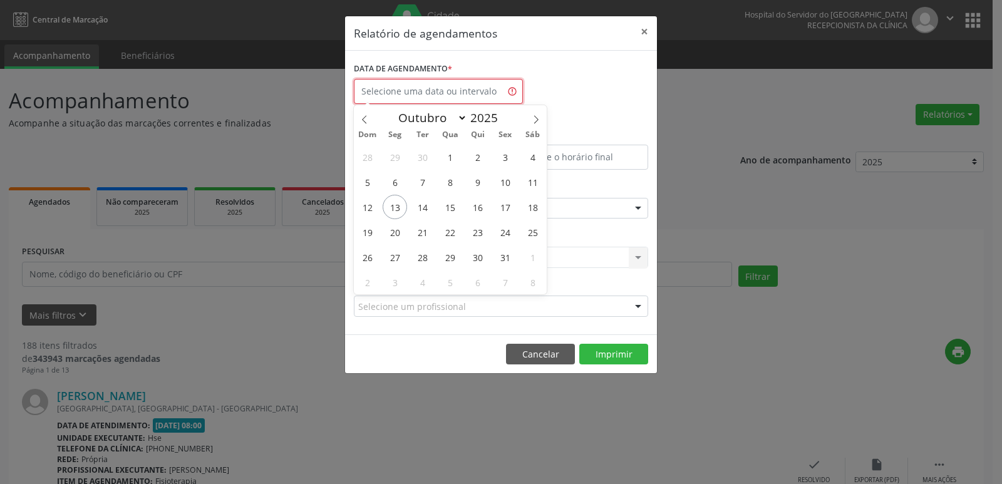
click at [421, 98] on input "text" at bounding box center [438, 91] width 169 height 25
click at [397, 256] on span "27" at bounding box center [395, 257] width 24 height 24
type input "[DATE]"
click at [397, 256] on span "27" at bounding box center [395, 257] width 24 height 24
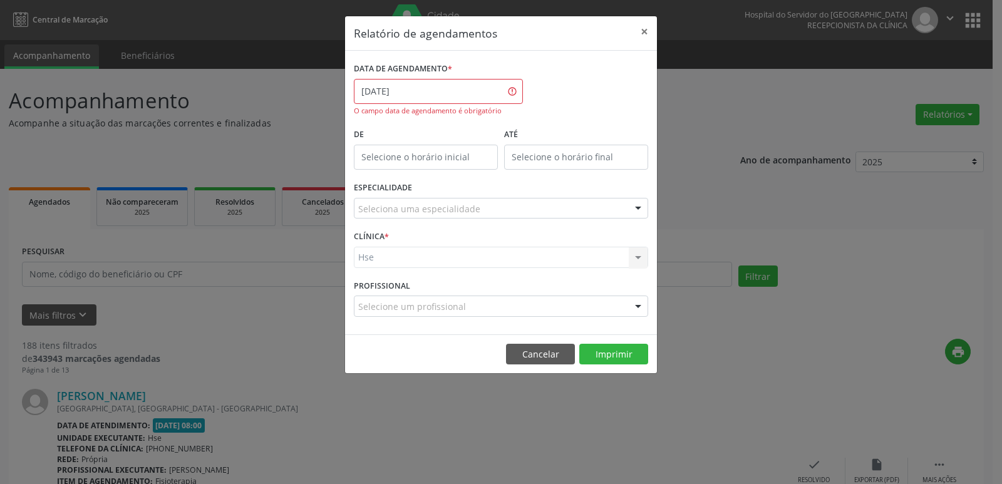
click at [411, 116] on div "DATA DE AGENDAMENTO * [DATE] O campo data de agendamento é obrigatório" at bounding box center [438, 92] width 175 height 66
click at [411, 101] on body "Central de Marcação Hospital do Servidor do [GEOGRAPHIC_DATA] Recepcionista da …" at bounding box center [501, 242] width 1002 height 484
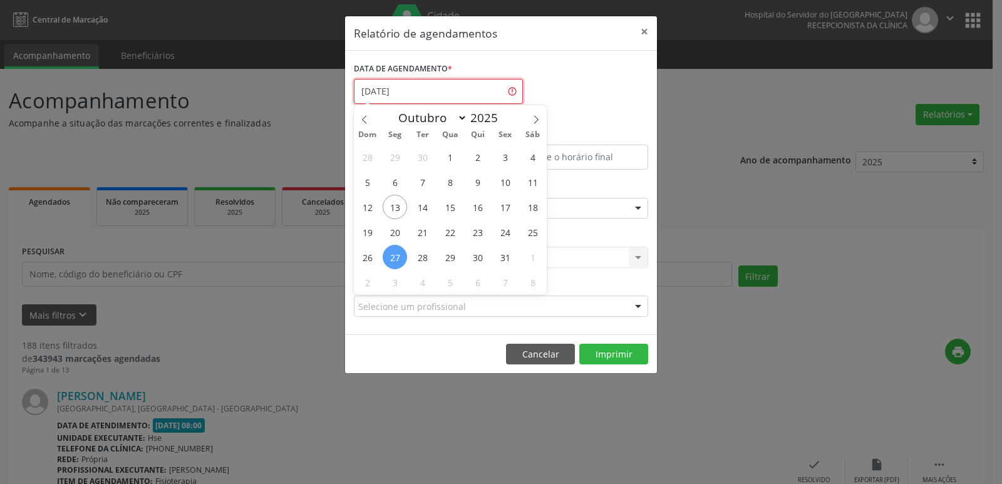
click at [408, 94] on input "[DATE]" at bounding box center [438, 91] width 169 height 25
click at [407, 91] on input "[DATE]" at bounding box center [438, 91] width 169 height 25
click at [642, 29] on button "×" at bounding box center [644, 31] width 25 height 31
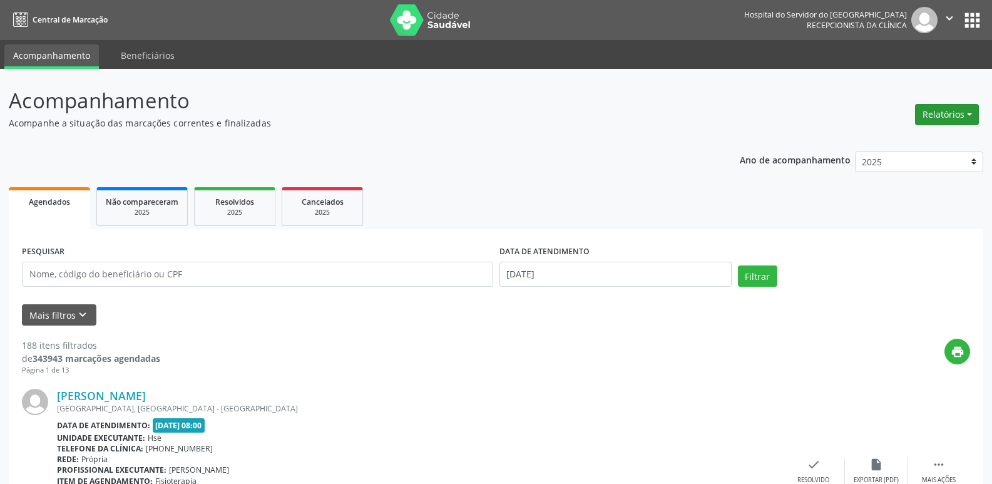
click at [927, 115] on button "Relatórios" at bounding box center [947, 114] width 64 height 21
click at [905, 144] on link "Agendamentos" at bounding box center [912, 142] width 135 height 18
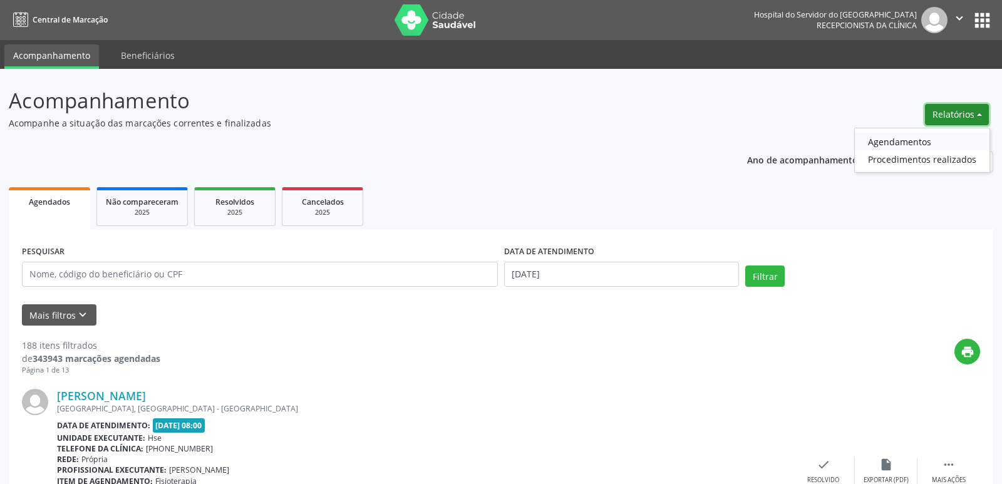
select select "9"
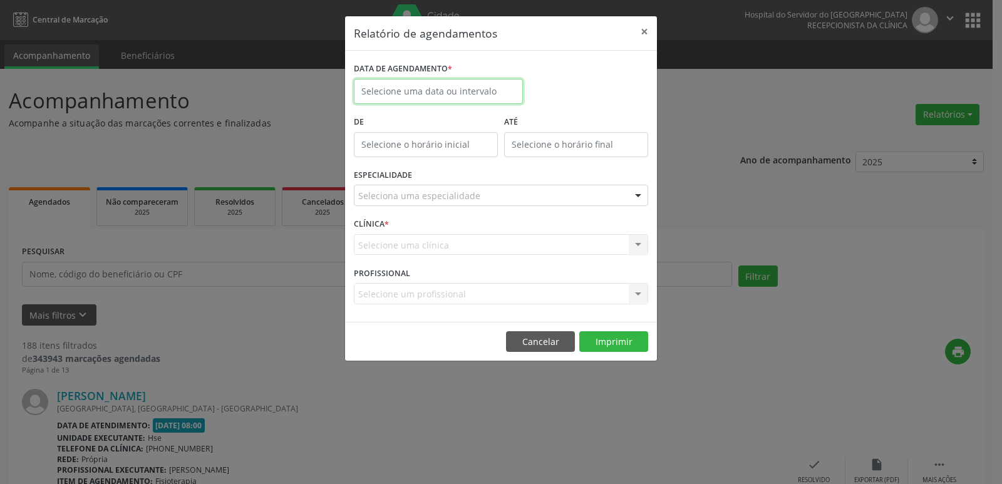
click at [389, 90] on input "text" at bounding box center [438, 91] width 169 height 25
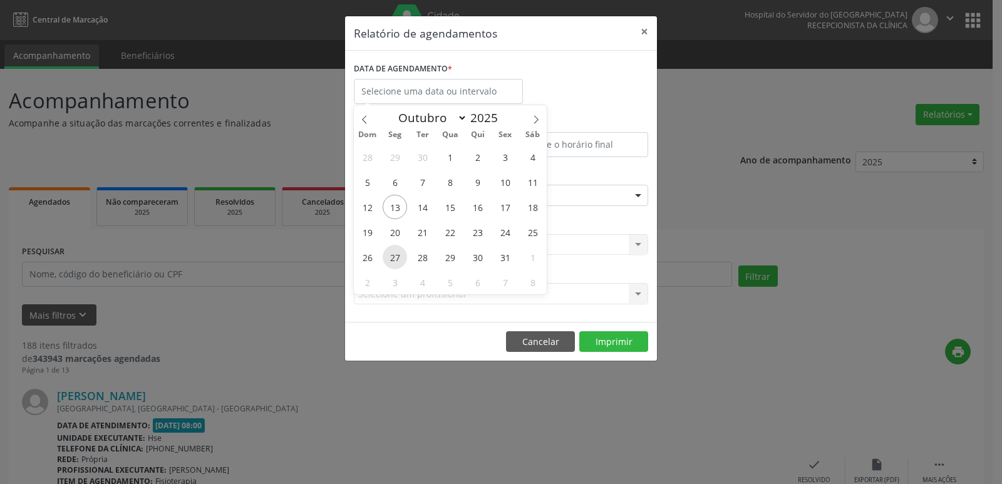
click at [394, 255] on span "27" at bounding box center [395, 257] width 24 height 24
type input "[DATE]"
click at [394, 255] on span "27" at bounding box center [395, 257] width 24 height 24
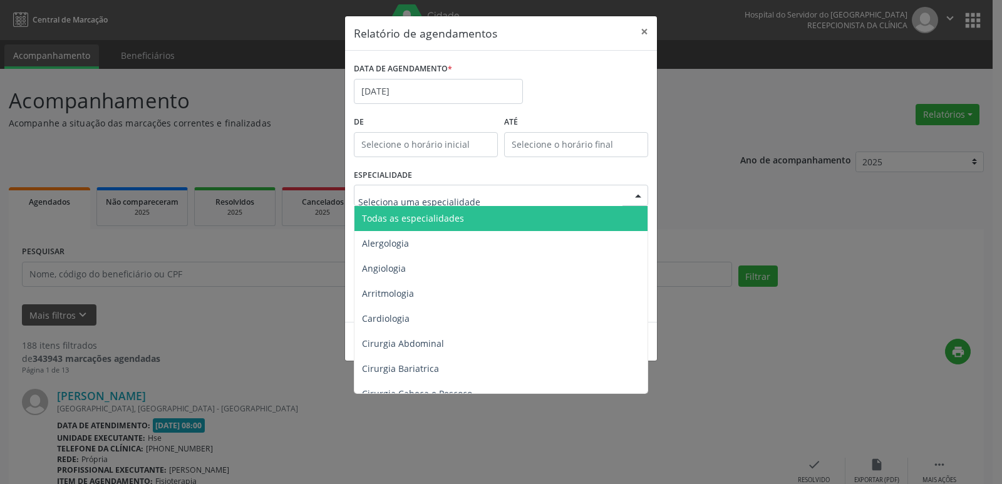
click at [478, 225] on span "Todas as especialidades" at bounding box center [501, 218] width 295 height 25
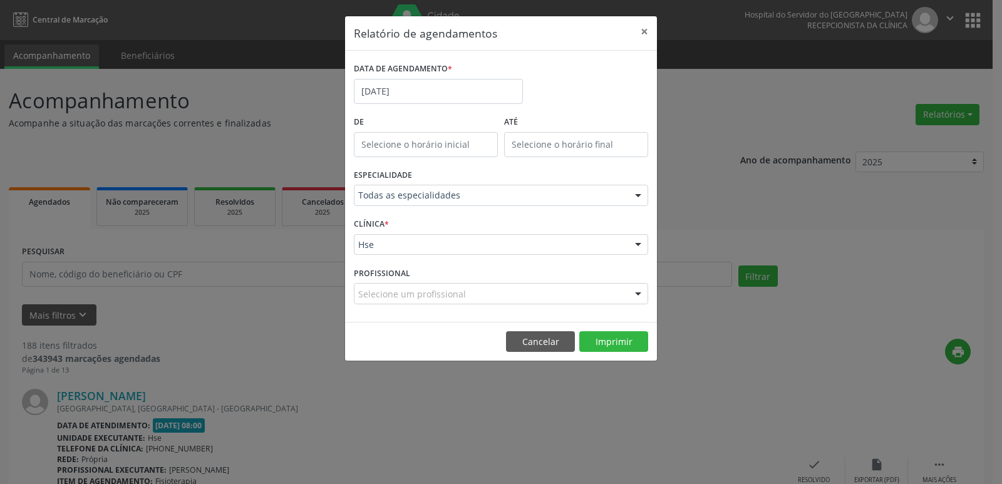
click at [636, 242] on div at bounding box center [638, 245] width 19 height 21
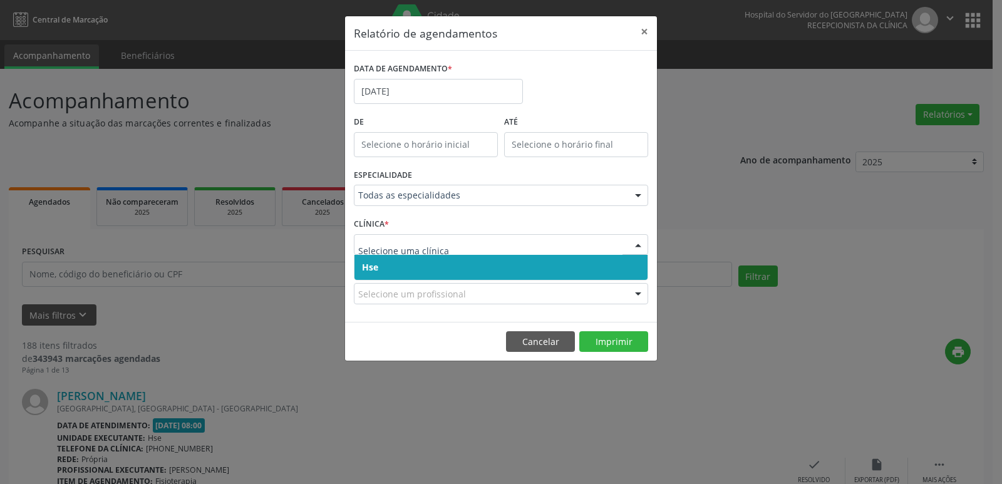
click at [478, 272] on span "Hse" at bounding box center [500, 267] width 293 height 25
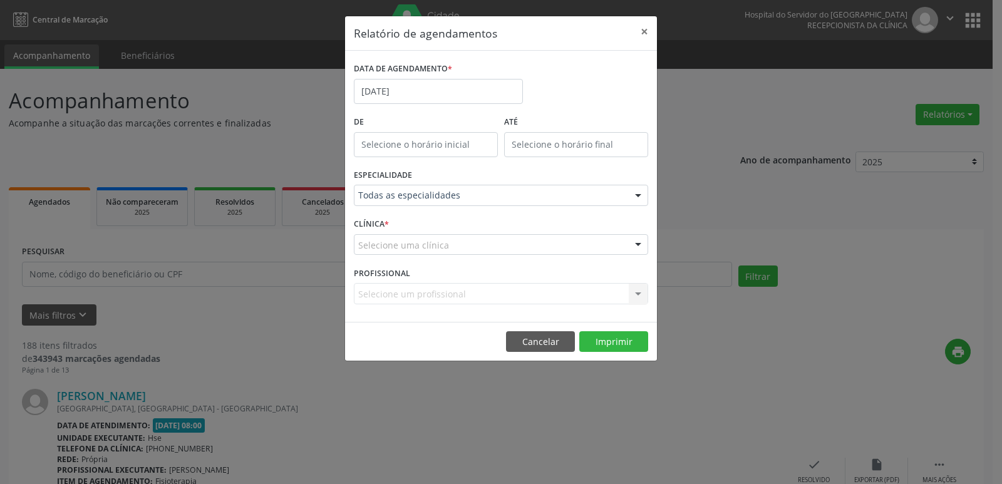
click at [637, 242] on div at bounding box center [638, 245] width 19 height 21
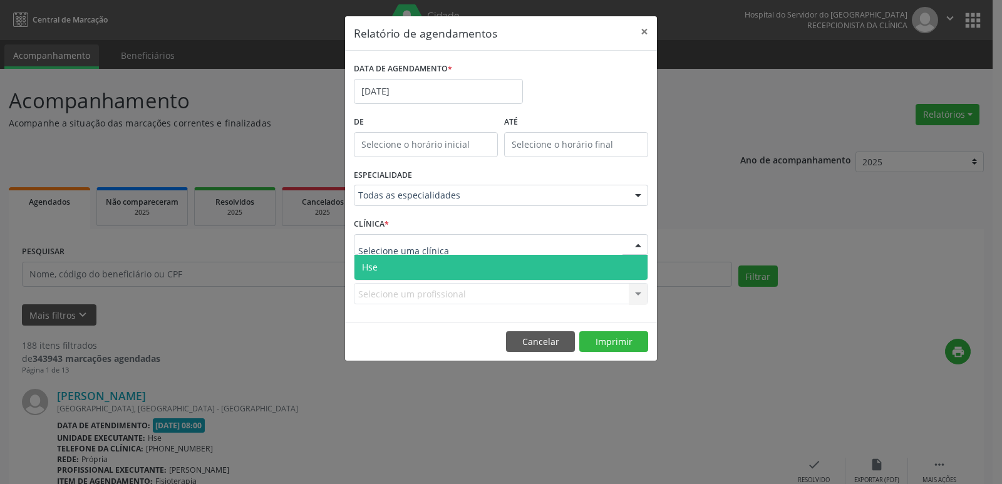
click at [443, 272] on span "Hse" at bounding box center [500, 267] width 293 height 25
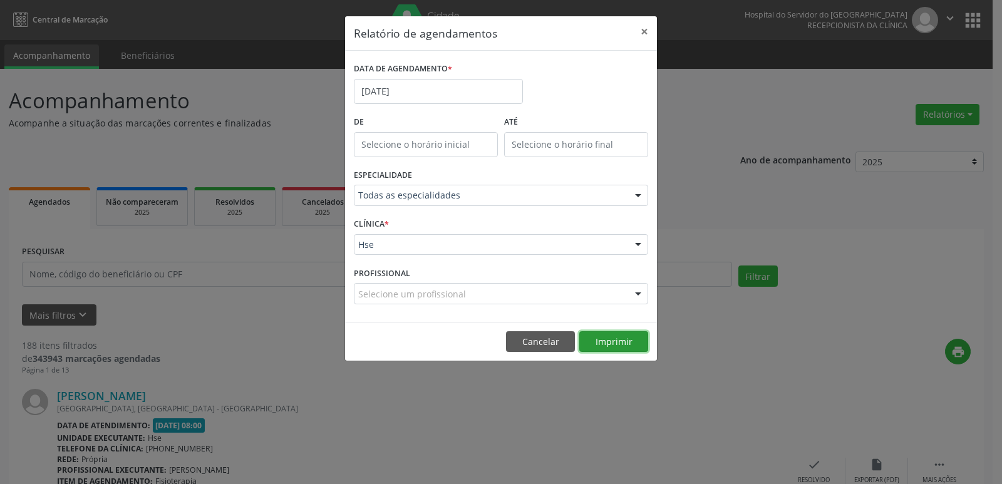
click at [612, 341] on button "Imprimir" at bounding box center [613, 341] width 69 height 21
click at [644, 26] on button "×" at bounding box center [644, 31] width 25 height 31
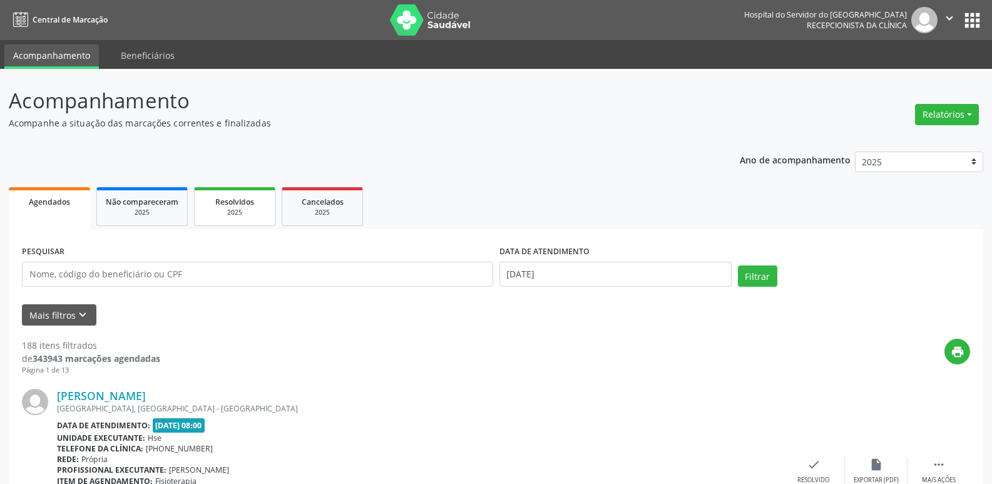
drag, startPoint x: 207, startPoint y: 199, endPoint x: 199, endPoint y: 197, distance: 8.5
click at [208, 199] on div "Resolvidos" at bounding box center [235, 201] width 63 height 13
